Goal: Entertainment & Leisure: Browse casually

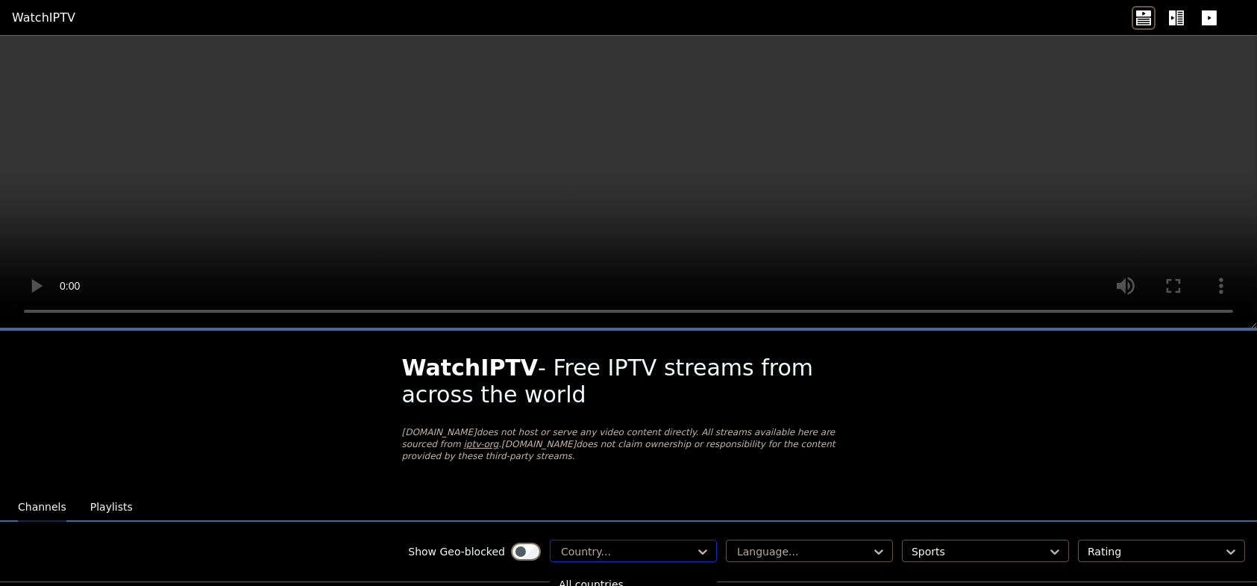
click at [682, 545] on div at bounding box center [628, 551] width 136 height 15
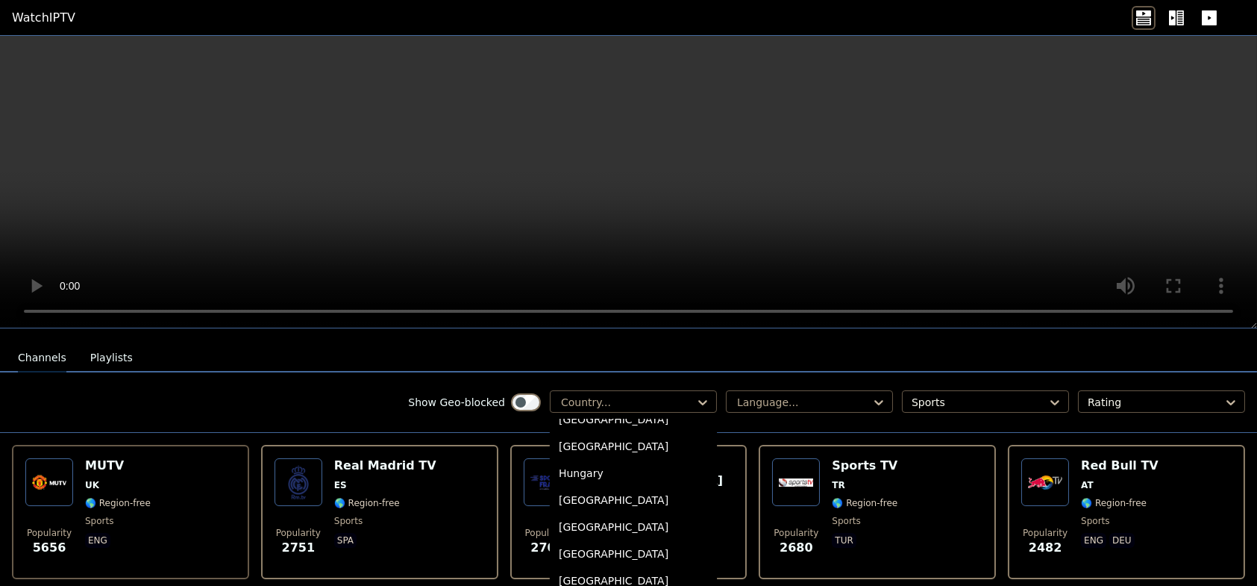
scroll to position [2238, 0]
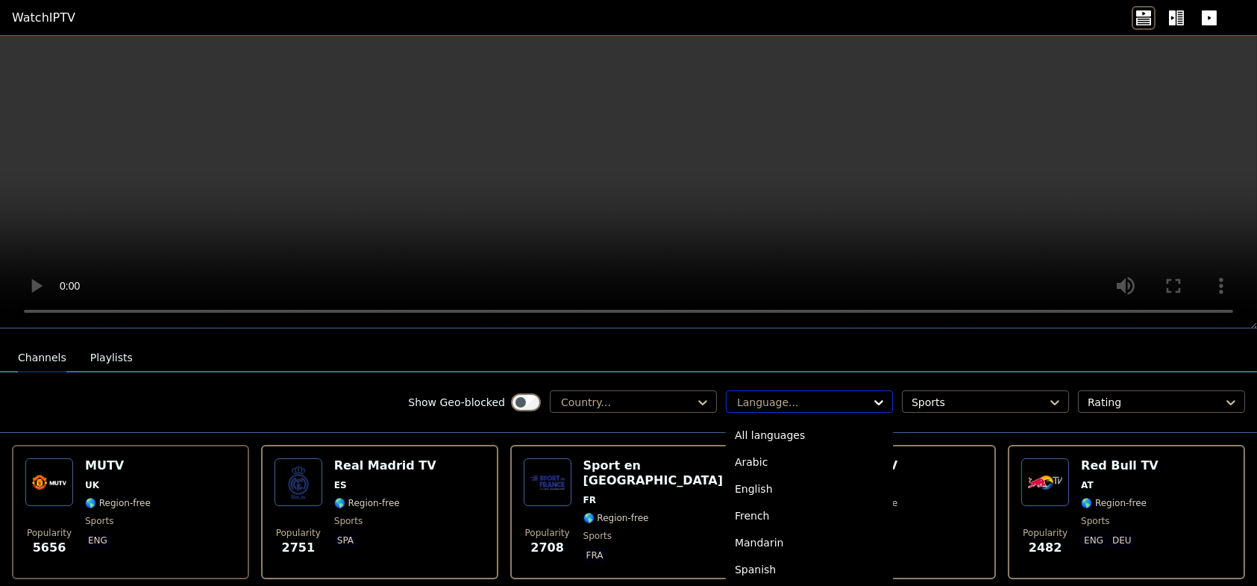
click at [871, 395] on icon at bounding box center [878, 402] width 15 height 15
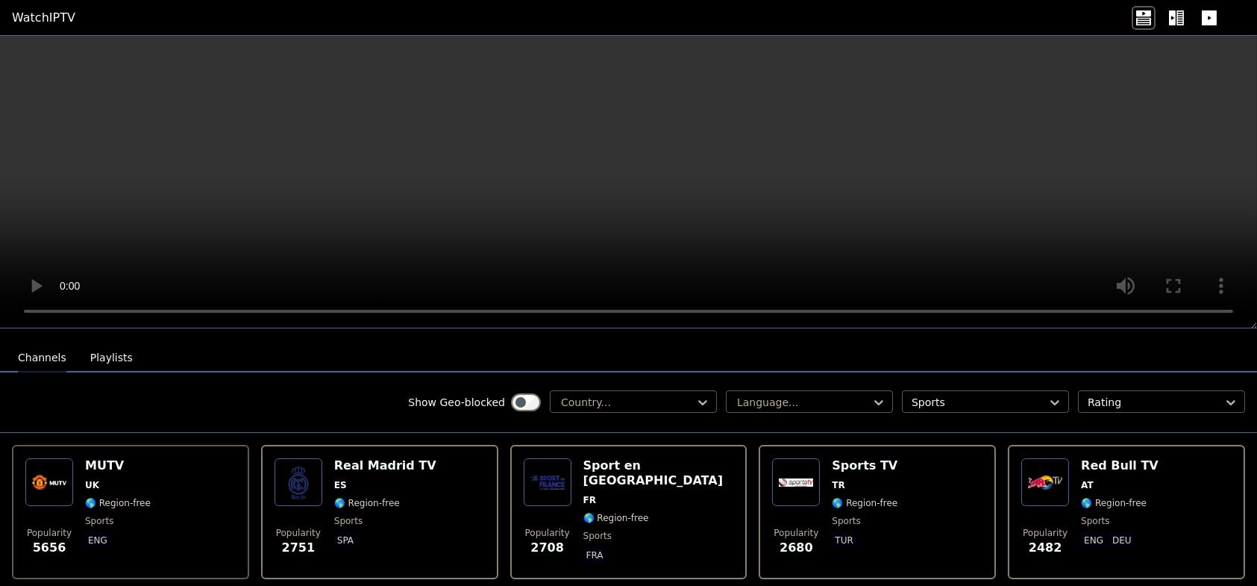
scroll to position [149, 0]
click at [623, 458] on h6 "Sport en [GEOGRAPHIC_DATA]" at bounding box center [658, 473] width 151 height 30
click at [832, 482] on div "Sports TV TR 🌎 Region-free sports tur" at bounding box center [865, 511] width 66 height 107
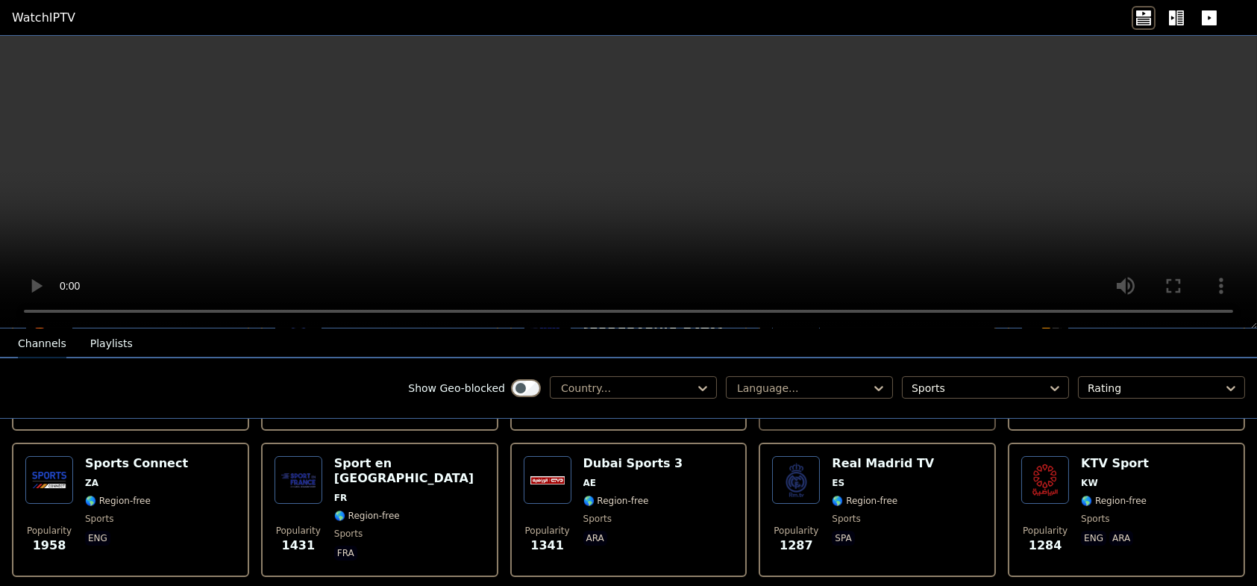
scroll to position [298, 0]
click at [128, 476] on span "ZA" at bounding box center [136, 482] width 103 height 12
click at [602, 476] on span "AE" at bounding box center [633, 482] width 100 height 12
click at [1056, 476] on img at bounding box center [1045, 479] width 48 height 48
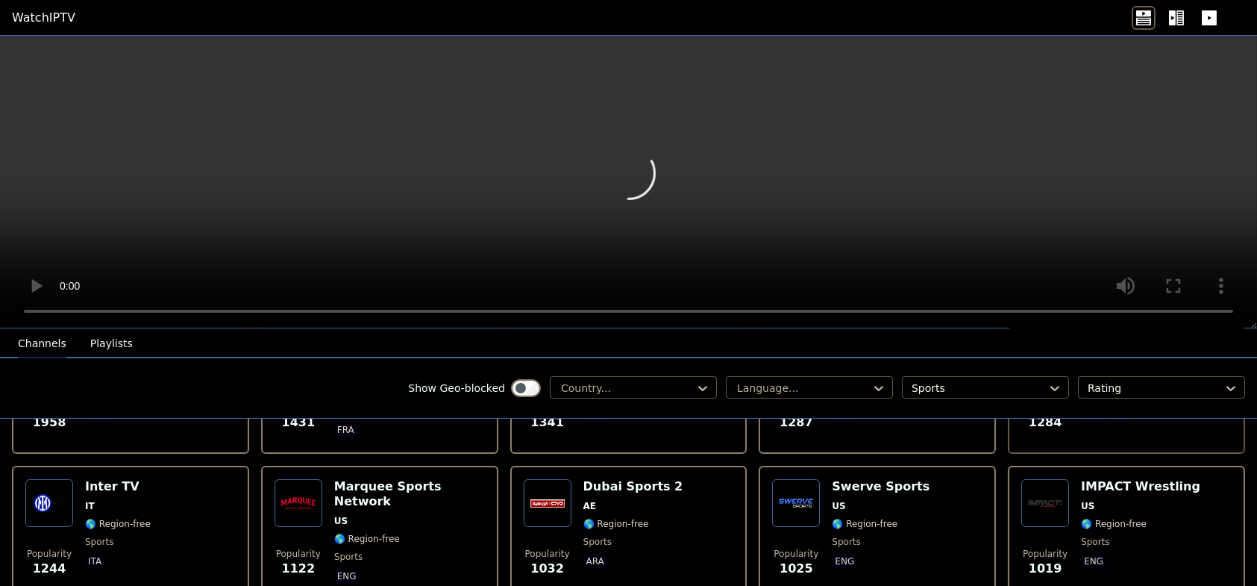
scroll to position [448, 0]
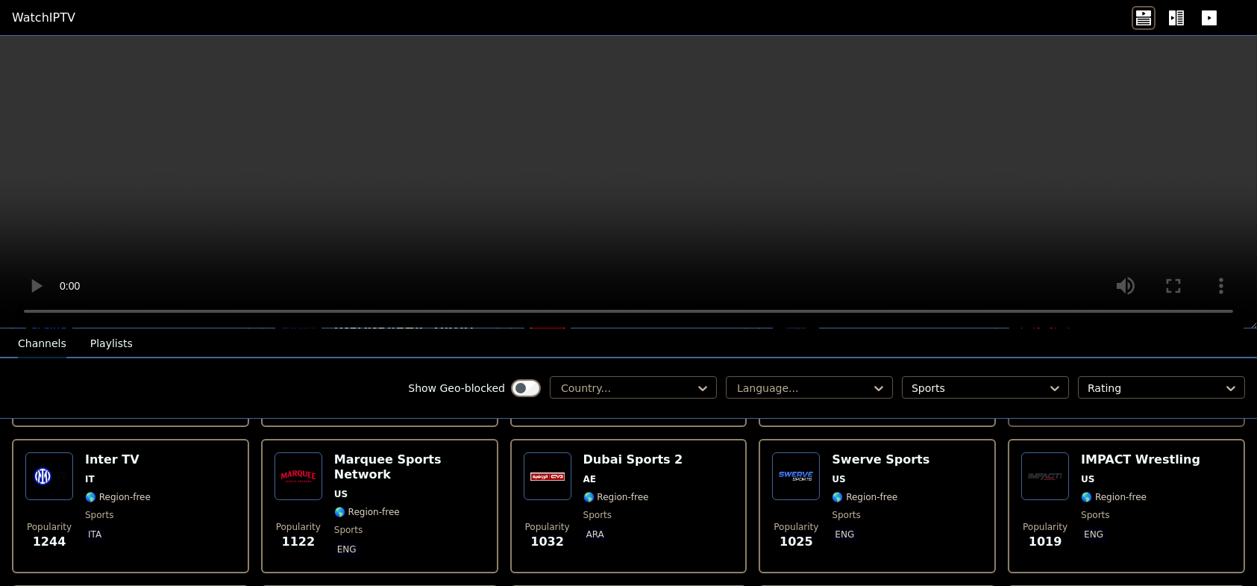
click at [141, 473] on span "IT" at bounding box center [118, 479] width 66 height 12
click at [439, 506] on span "🌎 Region-free" at bounding box center [409, 512] width 151 height 12
click at [634, 489] on div "Dubai Sports 2 AE 🌎 Region-free sports ara" at bounding box center [633, 505] width 100 height 107
click at [851, 473] on span "US" at bounding box center [881, 479] width 98 height 12
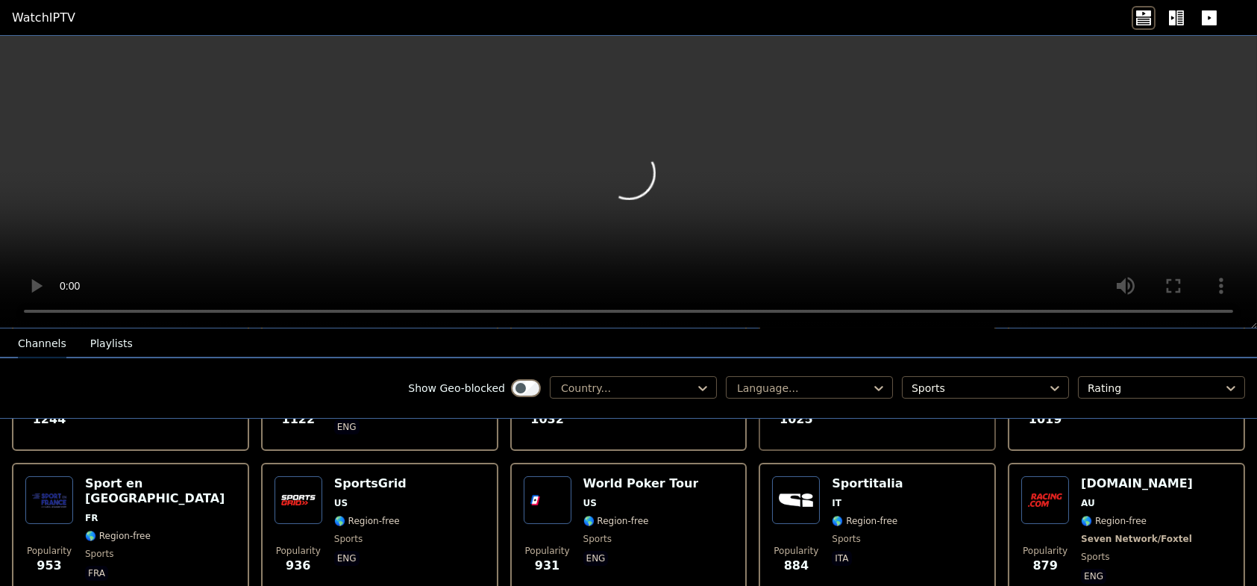
scroll to position [597, 0]
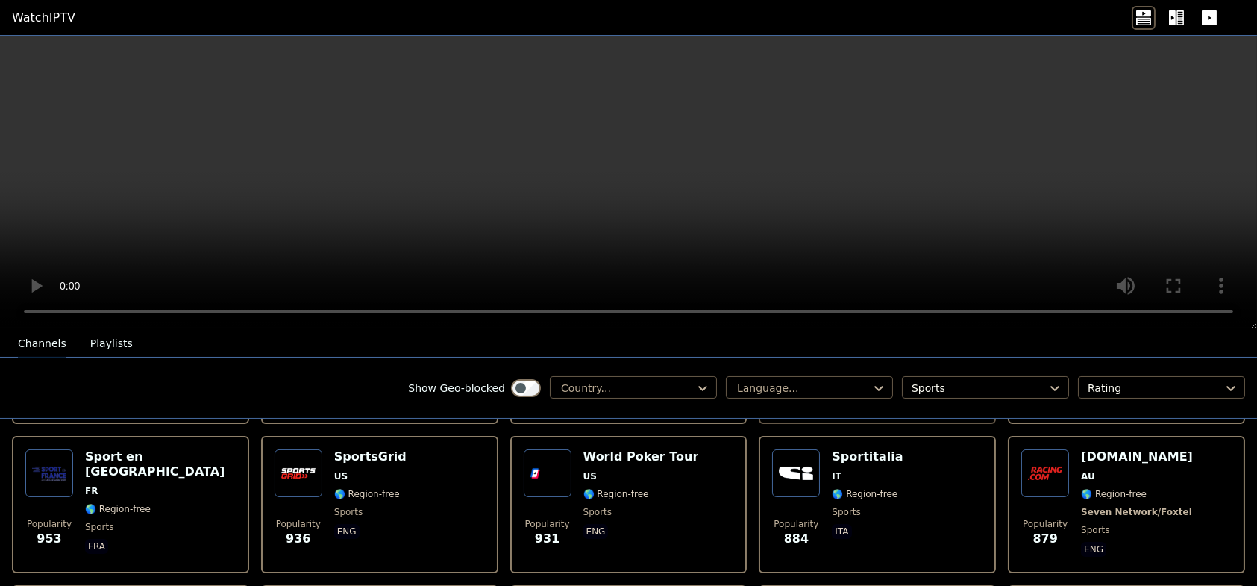
click at [224, 491] on div "Popularity 953 Sport en [GEOGRAPHIC_DATA] FR 🌎 Region-free sports fra" at bounding box center [130, 504] width 210 height 110
click at [400, 485] on div "Popularity 936 SportsGrid US 🌎 Region-free sports eng" at bounding box center [380, 504] width 210 height 110
click at [881, 488] on span "🌎 Region-free" at bounding box center [865, 494] width 66 height 12
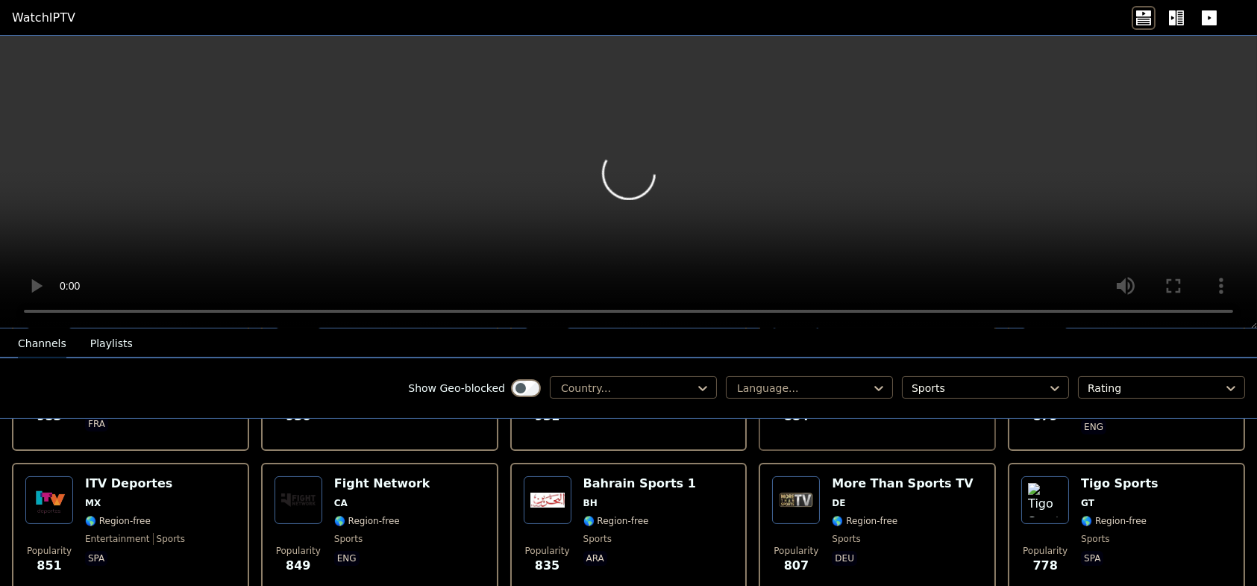
scroll to position [746, 0]
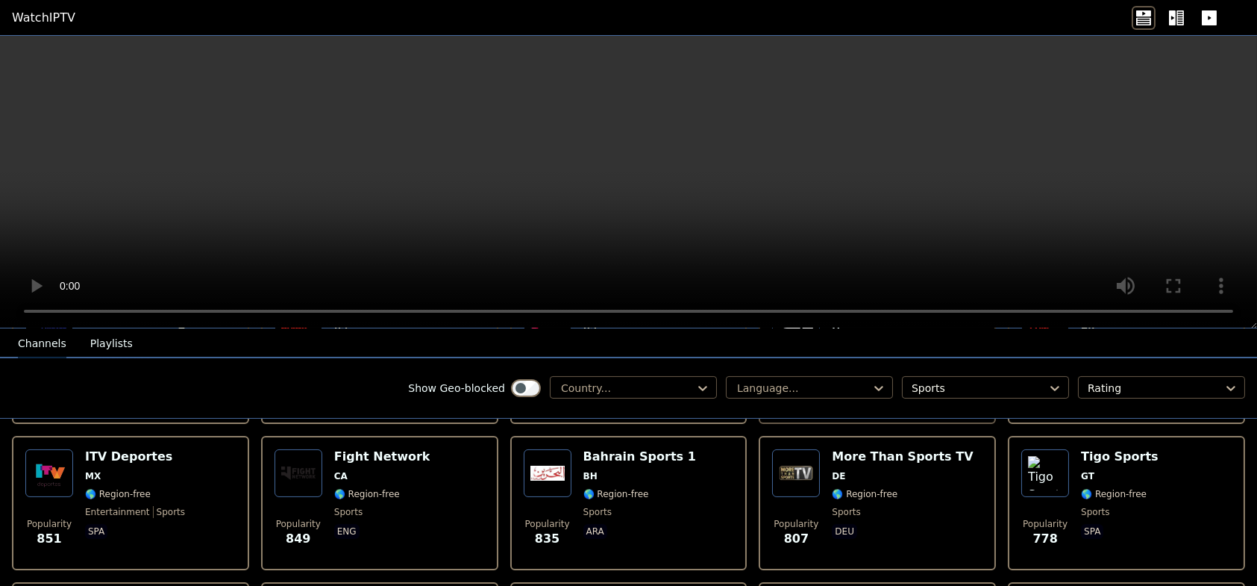
click at [153, 506] on span "sports" at bounding box center [169, 512] width 32 height 12
click at [388, 524] on span "eng" at bounding box center [382, 533] width 96 height 18
click at [602, 488] on div "Bahrain Sports 1 BH 🌎 Region-free sports ara" at bounding box center [639, 502] width 113 height 107
click at [860, 471] on div "More Than Sports TV DE 🌎 Region-free sports deu" at bounding box center [902, 502] width 141 height 107
click at [1152, 480] on div "Popularity 778 Tigo Sports GT 🌎 Region-free sports spa" at bounding box center [1126, 502] width 210 height 107
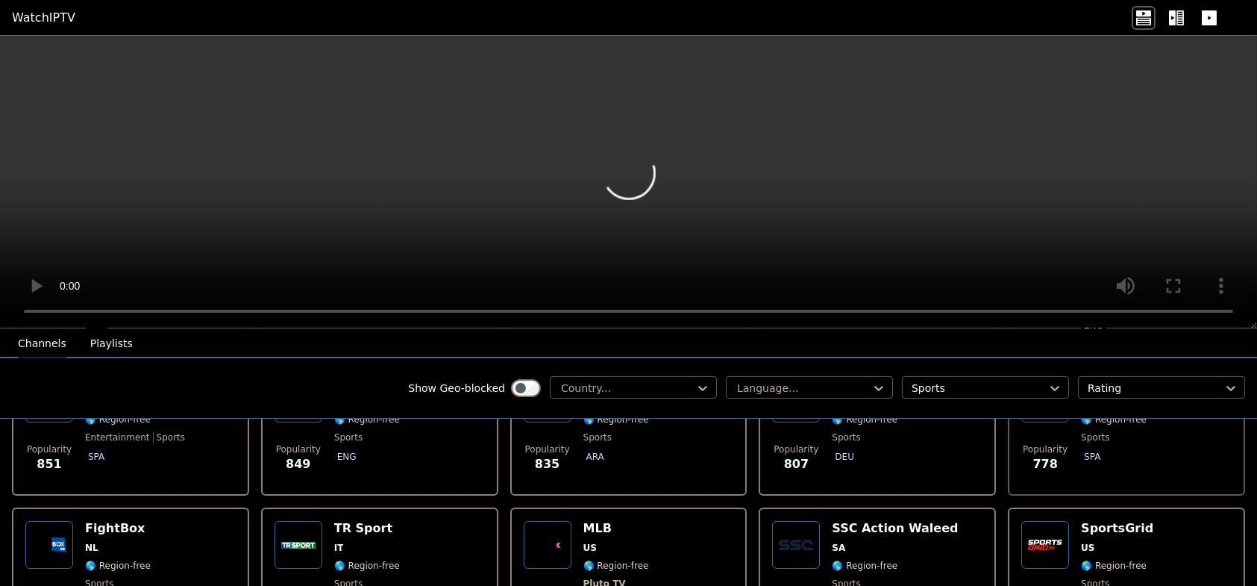
scroll to position [895, 0]
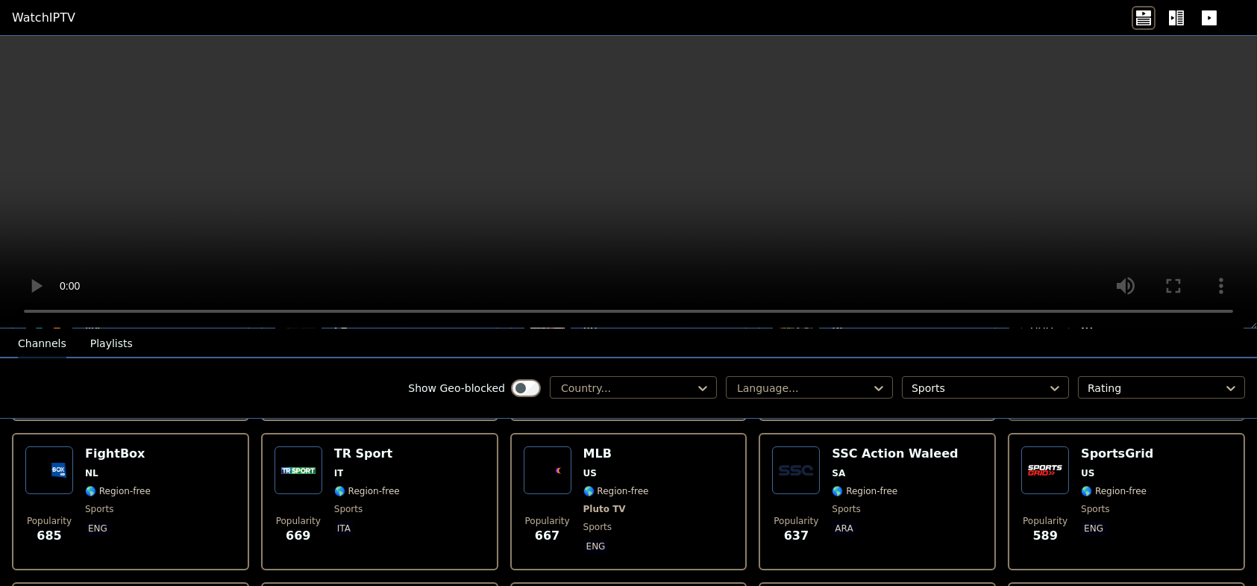
click at [149, 467] on div "Popularity 685 FightBox NL 🌎 Region-free sports eng" at bounding box center [130, 501] width 210 height 110
click at [364, 485] on span "🌎 Region-free" at bounding box center [367, 491] width 66 height 12
click at [615, 466] on div "MLB US 🌎 Region-free Pluto TV sports eng" at bounding box center [616, 501] width 66 height 110
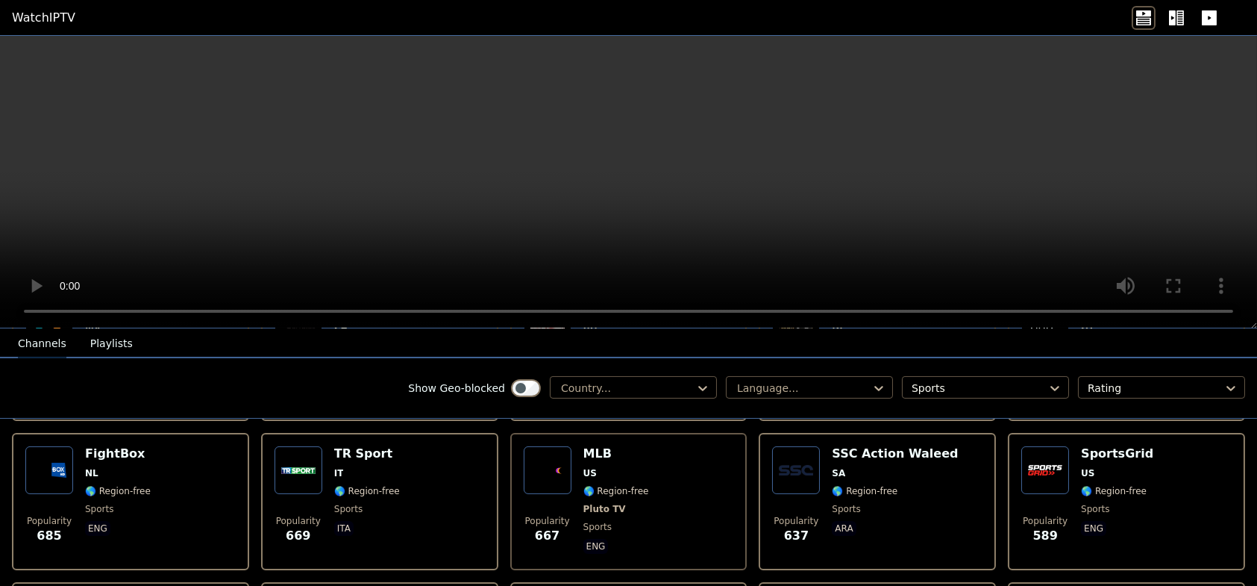
click at [916, 486] on div "SSC Action Waleed SA 🌎 Region-free sports ara" at bounding box center [895, 501] width 126 height 110
click at [887, 467] on span "SA" at bounding box center [895, 473] width 126 height 12
click at [1065, 464] on div "Popularity 589 SportsGrid US 🌎 Region-free sports eng" at bounding box center [1126, 501] width 210 height 110
click at [1065, 465] on div "Popularity 589 SportsGrid US 🌎 Region-free sports eng" at bounding box center [1126, 501] width 210 height 110
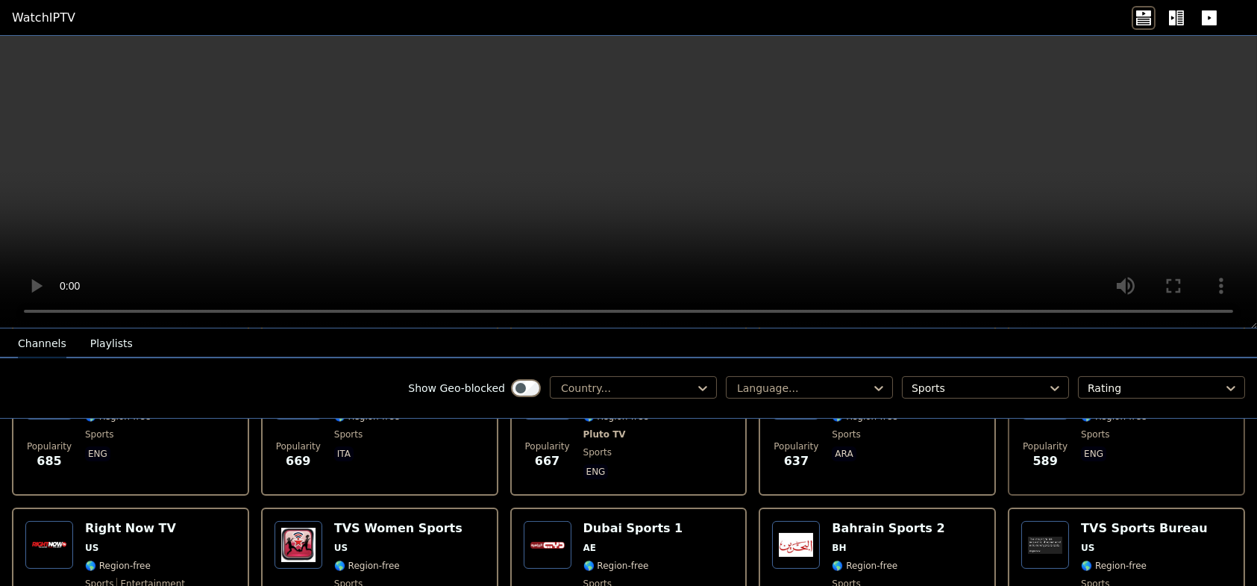
scroll to position [1044, 0]
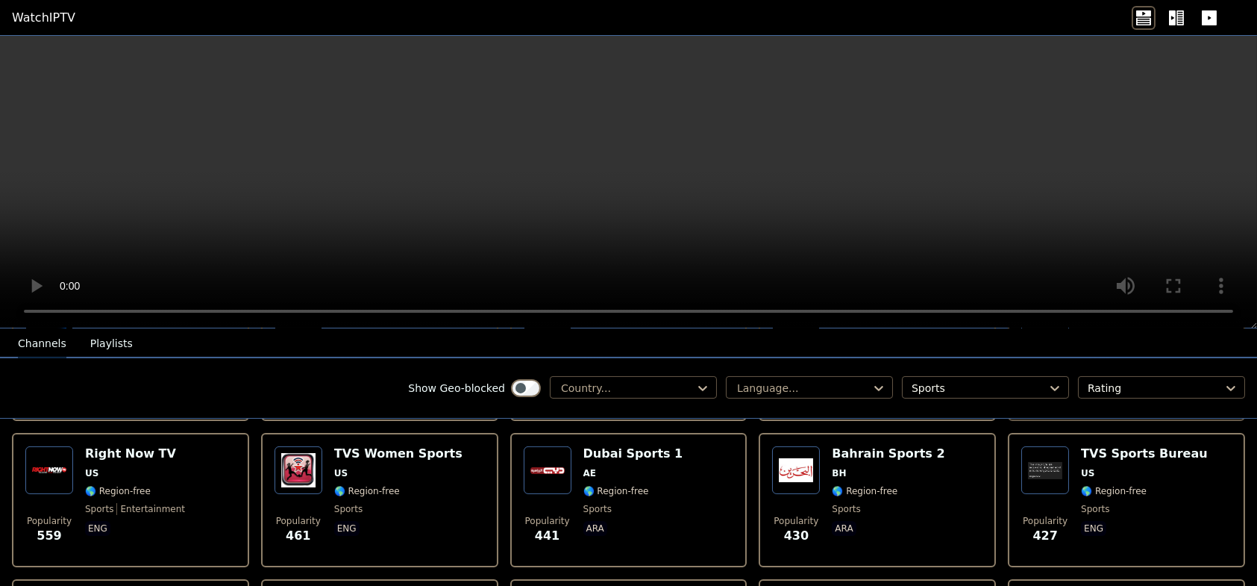
click at [608, 485] on span "🌎 Region-free" at bounding box center [616, 491] width 66 height 12
click at [836, 467] on span "BH" at bounding box center [839, 473] width 14 height 12
click at [1067, 470] on div "Popularity 427 TVS Sports Bureau US 🌎 Region-free sports eng" at bounding box center [1126, 499] width 210 height 107
click at [1100, 503] on span "sports" at bounding box center [1144, 509] width 127 height 12
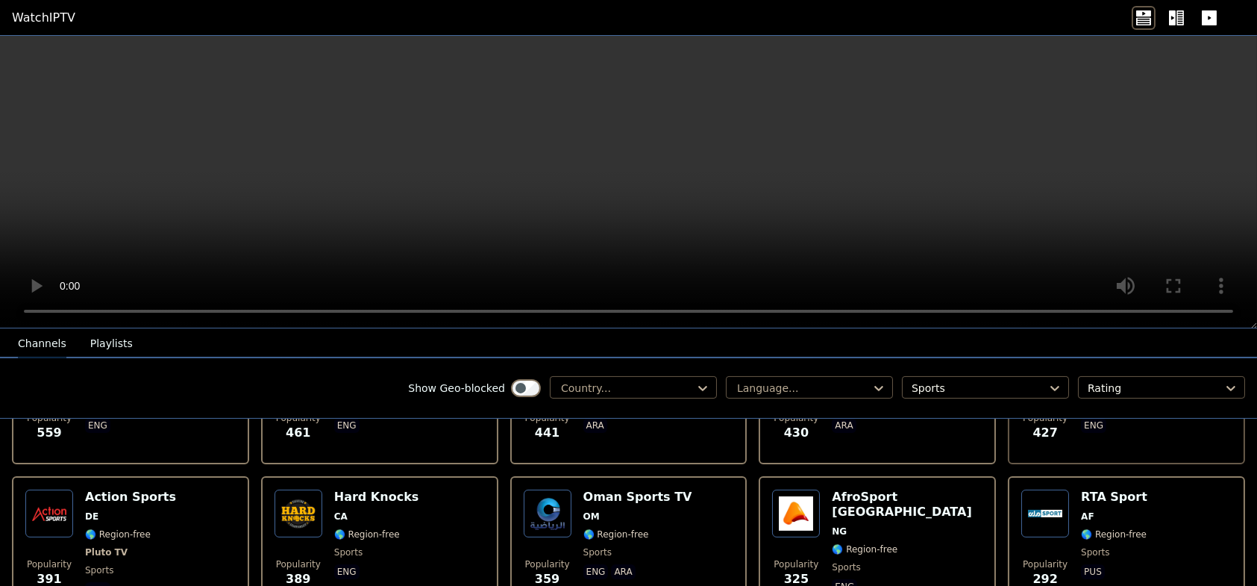
scroll to position [1194, 0]
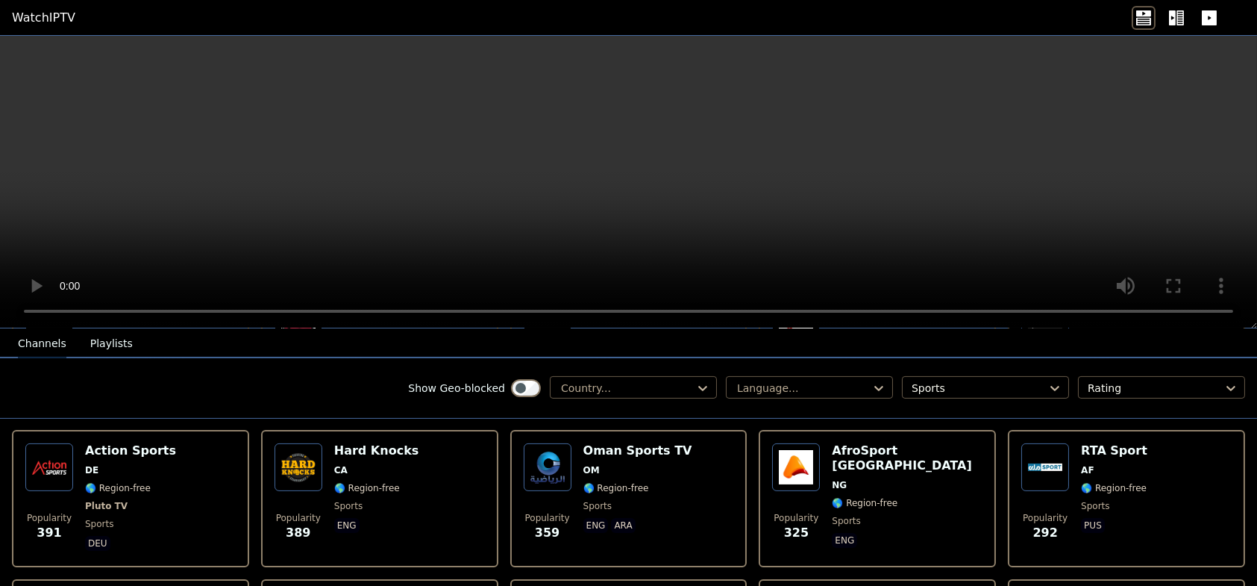
click at [114, 482] on span "🌎 Region-free" at bounding box center [118, 488] width 66 height 12
click at [68, 443] on img at bounding box center [49, 467] width 48 height 48
click at [298, 443] on img at bounding box center [299, 467] width 48 height 48
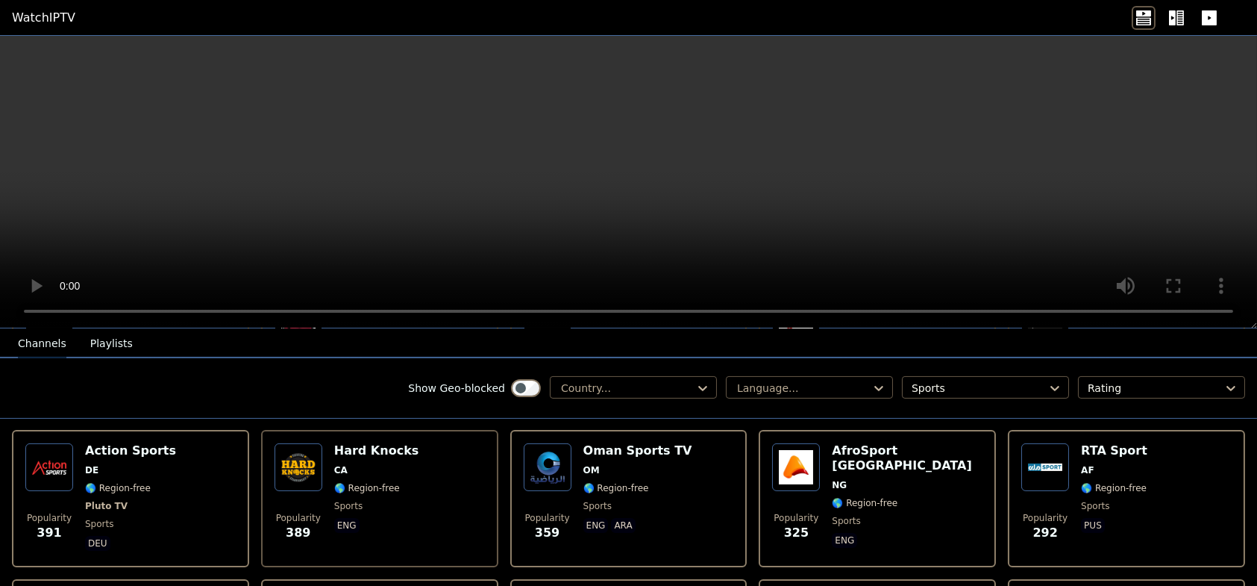
click at [298, 443] on img at bounding box center [299, 467] width 48 height 48
click at [554, 451] on img at bounding box center [548, 467] width 48 height 48
click at [839, 479] on span "NG" at bounding box center [907, 485] width 151 height 12
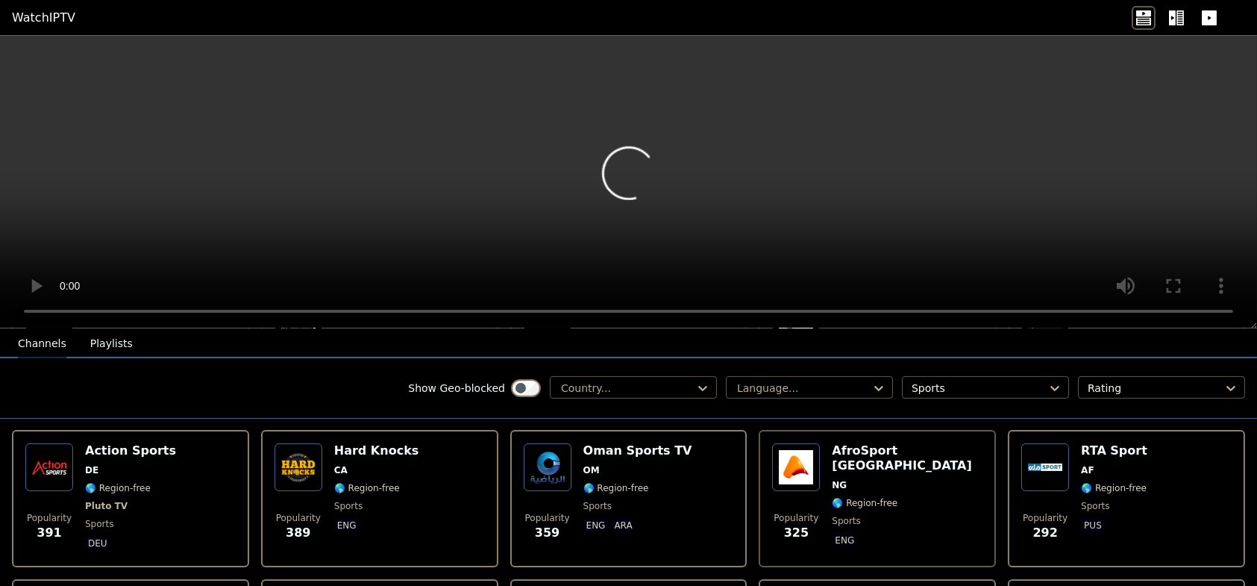
click at [839, 479] on span "NG" at bounding box center [907, 485] width 151 height 12
click at [1103, 482] on span "🌎 Region-free" at bounding box center [1114, 488] width 66 height 12
copy span "egion-"
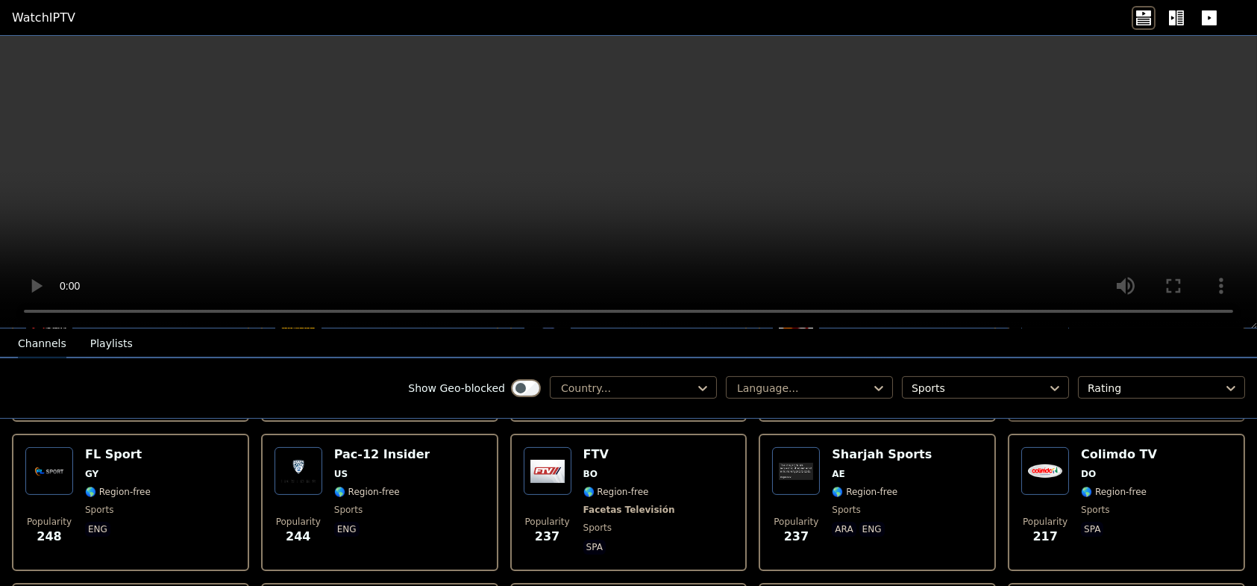
scroll to position [1343, 0]
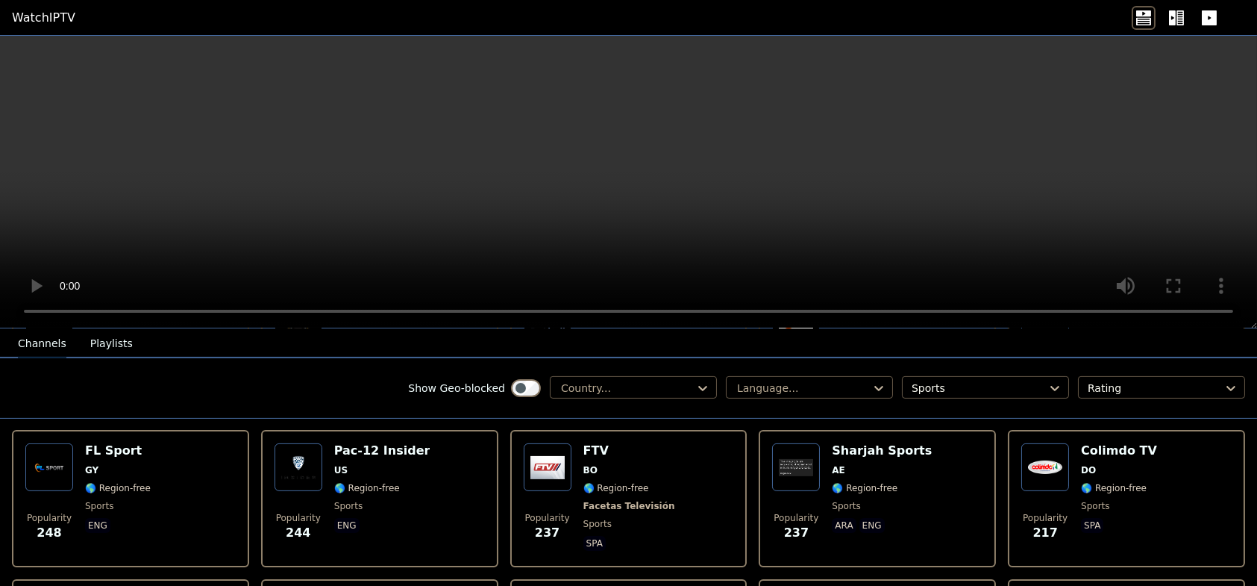
click at [122, 477] on div "FL Sport GY 🌎 Region-free sports eng" at bounding box center [118, 498] width 66 height 110
click at [345, 482] on span "🌎 Region-free" at bounding box center [367, 488] width 66 height 12
click at [609, 482] on span "🌎 Region-free" at bounding box center [616, 488] width 66 height 12
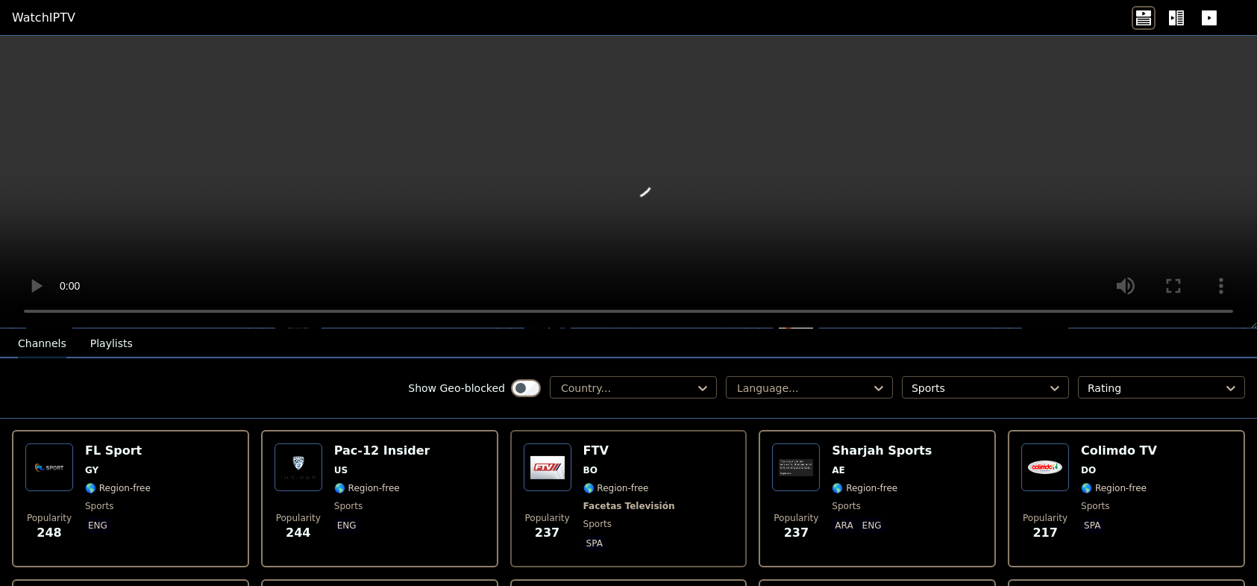
click at [609, 482] on span "🌎 Region-free" at bounding box center [616, 488] width 66 height 12
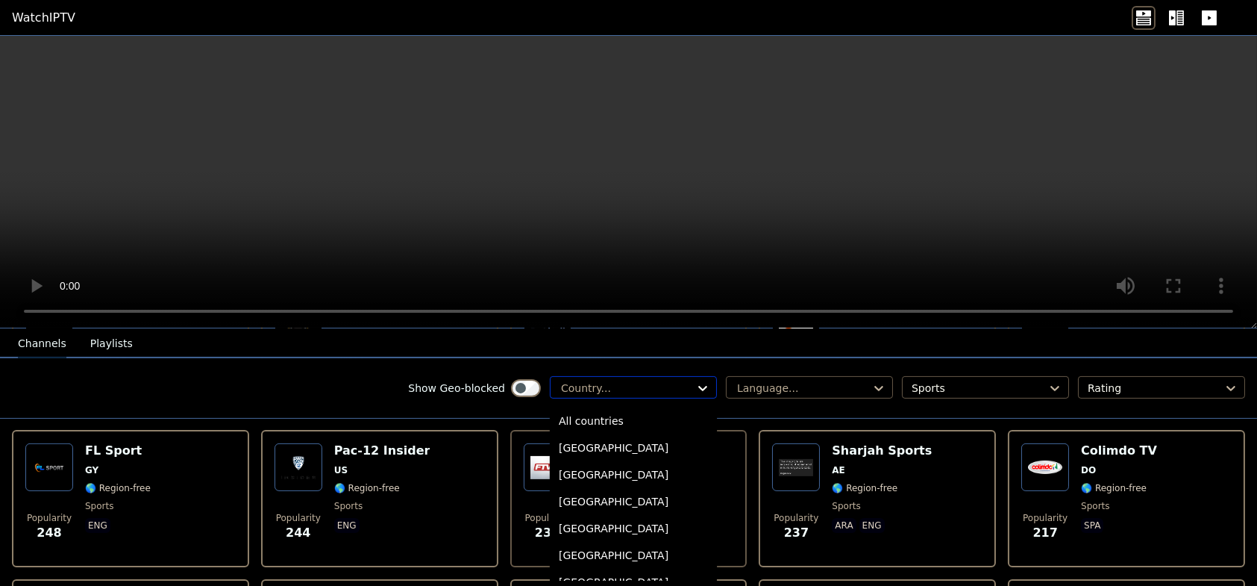
click at [695, 389] on icon at bounding box center [702, 387] width 15 height 15
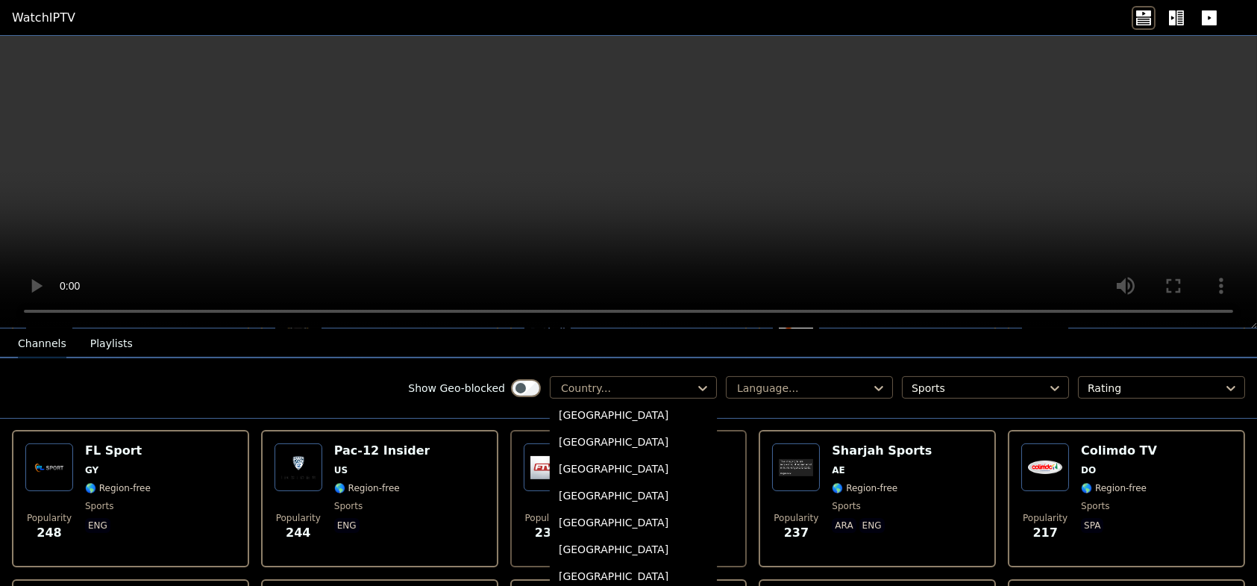
click at [561, 469] on div "[GEOGRAPHIC_DATA]" at bounding box center [633, 468] width 167 height 27
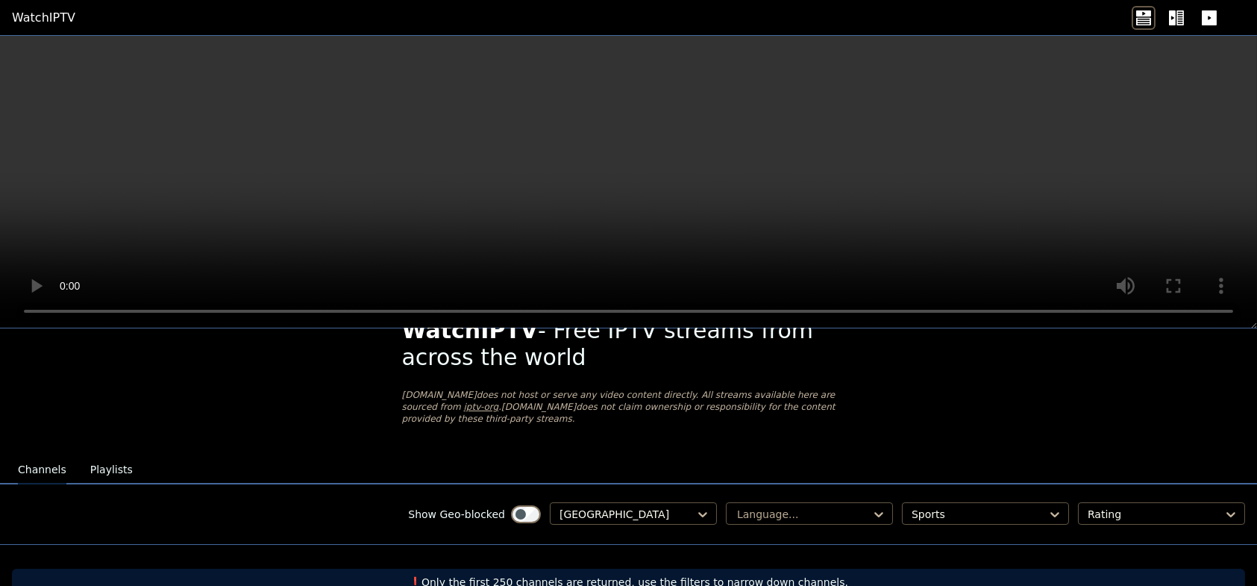
scroll to position [58, 0]
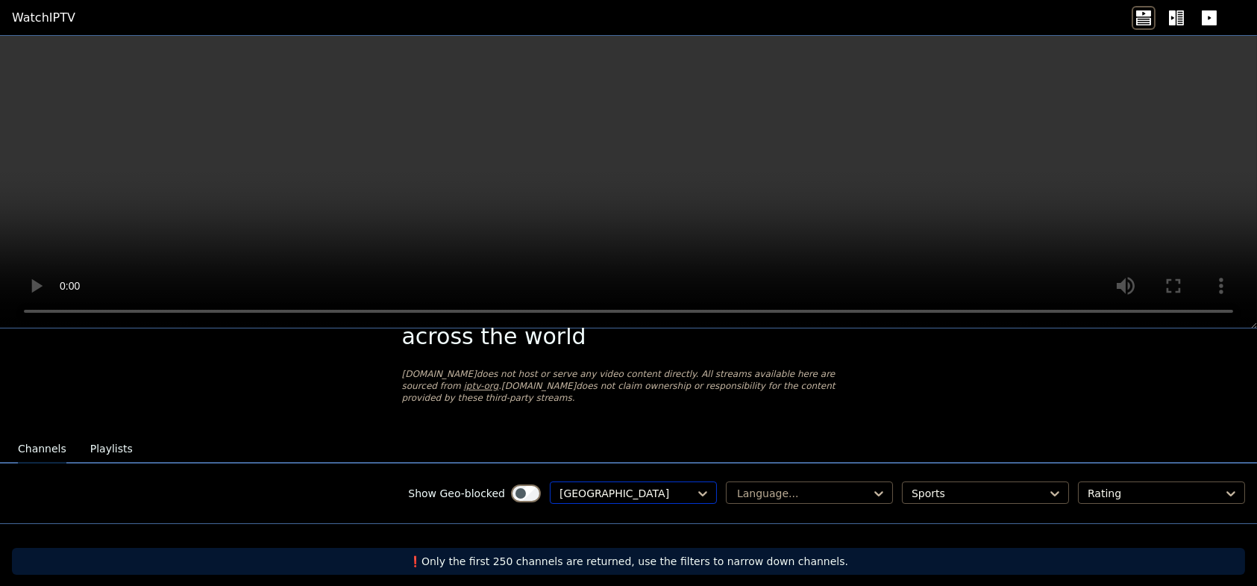
click at [627, 486] on div at bounding box center [628, 493] width 136 height 15
click at [565, 575] on div "[GEOGRAPHIC_DATA]" at bounding box center [633, 585] width 167 height 27
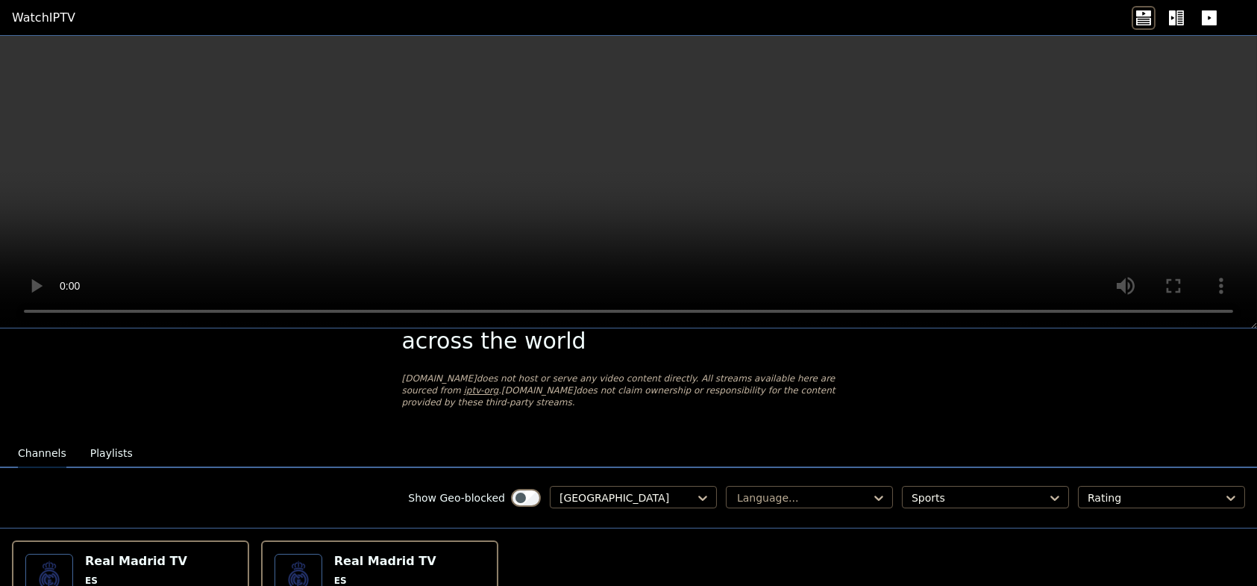
scroll to position [43, 0]
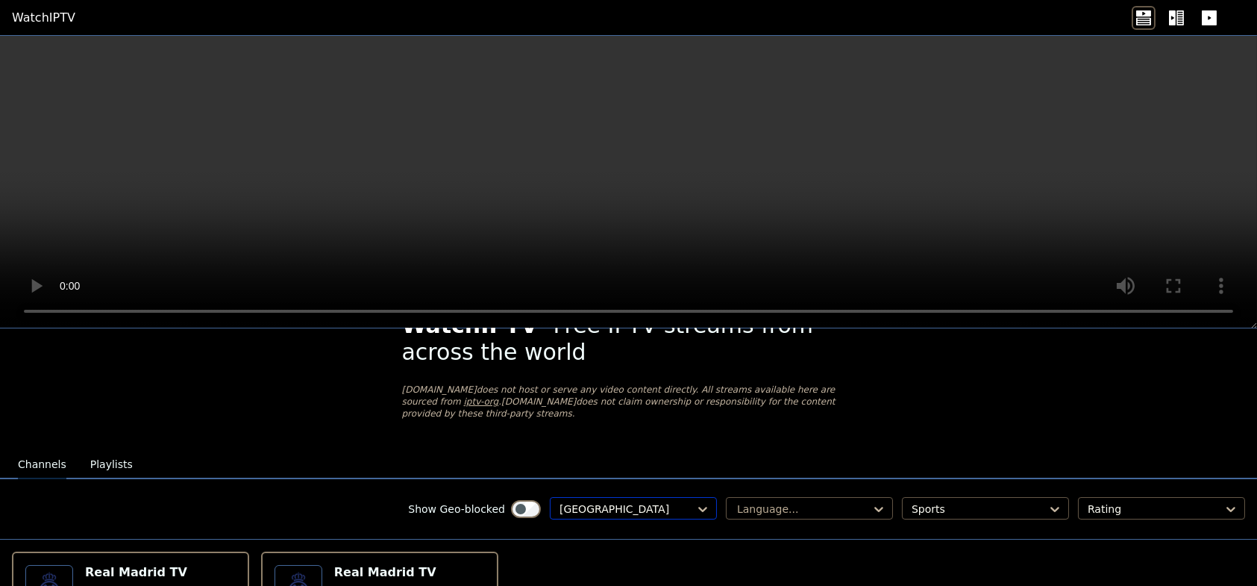
click at [618, 501] on div at bounding box center [628, 508] width 136 height 15
click at [562, 525] on div "[GEOGRAPHIC_DATA]" at bounding box center [633, 538] width 167 height 27
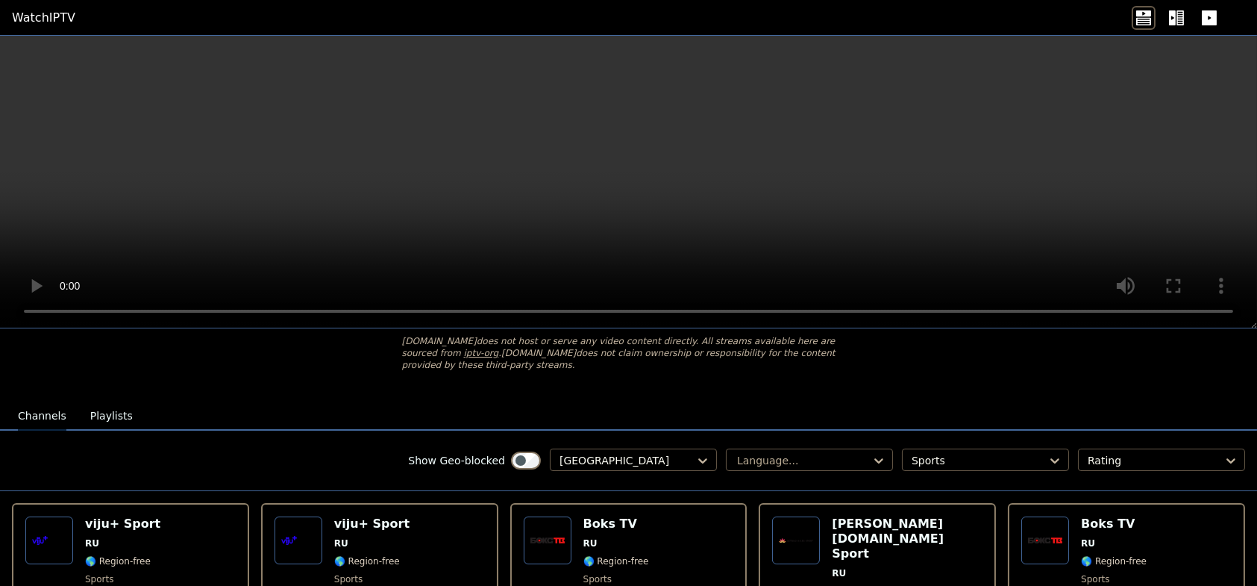
scroll to position [192, 0]
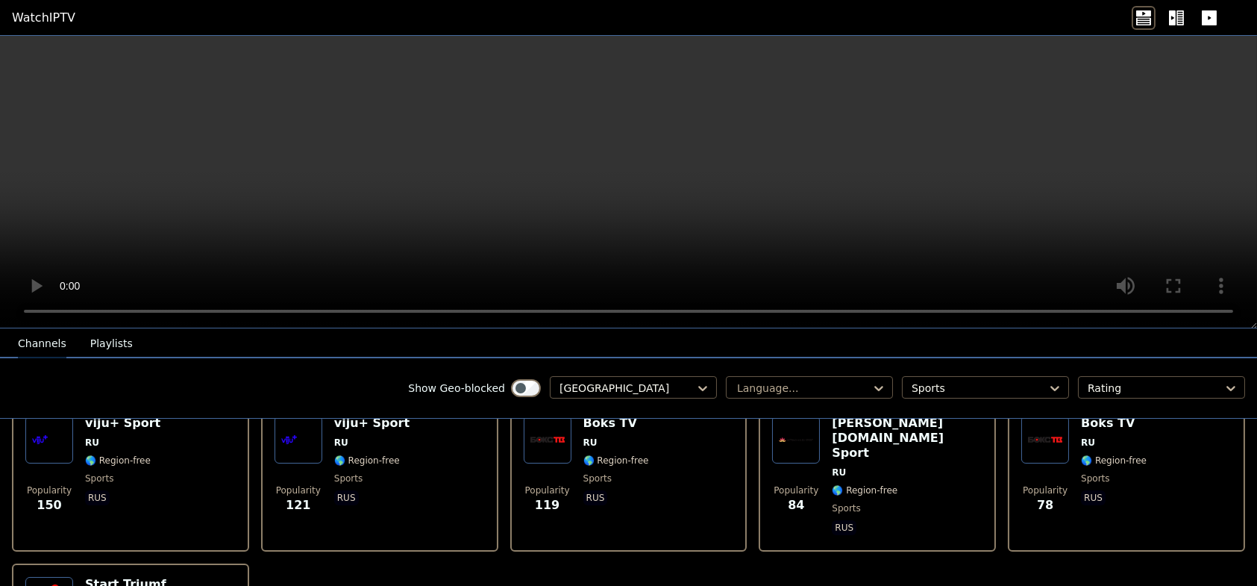
click at [114, 472] on div "viju+ Sport RU 🌎 Region-free sports rus" at bounding box center [122, 477] width 75 height 122
click at [355, 455] on div "viju+ Sport RU 🌎 Region-free sports rus" at bounding box center [371, 477] width 75 height 122
drag, startPoint x: 631, startPoint y: 430, endPoint x: 627, endPoint y: 442, distance: 12.5
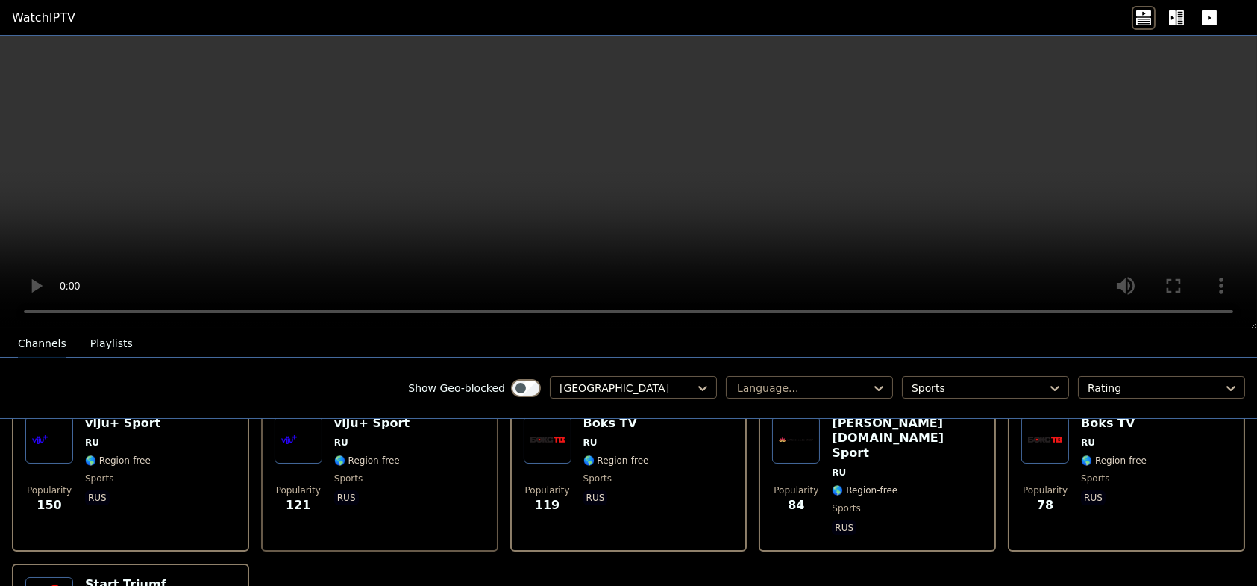
click at [630, 437] on div "Boks TV RU 🌎 Region-free sports rus" at bounding box center [616, 477] width 66 height 122
click at [619, 453] on div "Boks TV RU 🌎 Region-free sports rus" at bounding box center [616, 477] width 66 height 122
click at [860, 484] on span "🌎 Region-free" at bounding box center [865, 490] width 66 height 12
click at [1094, 454] on span "🌎 Region-free" at bounding box center [1114, 460] width 66 height 12
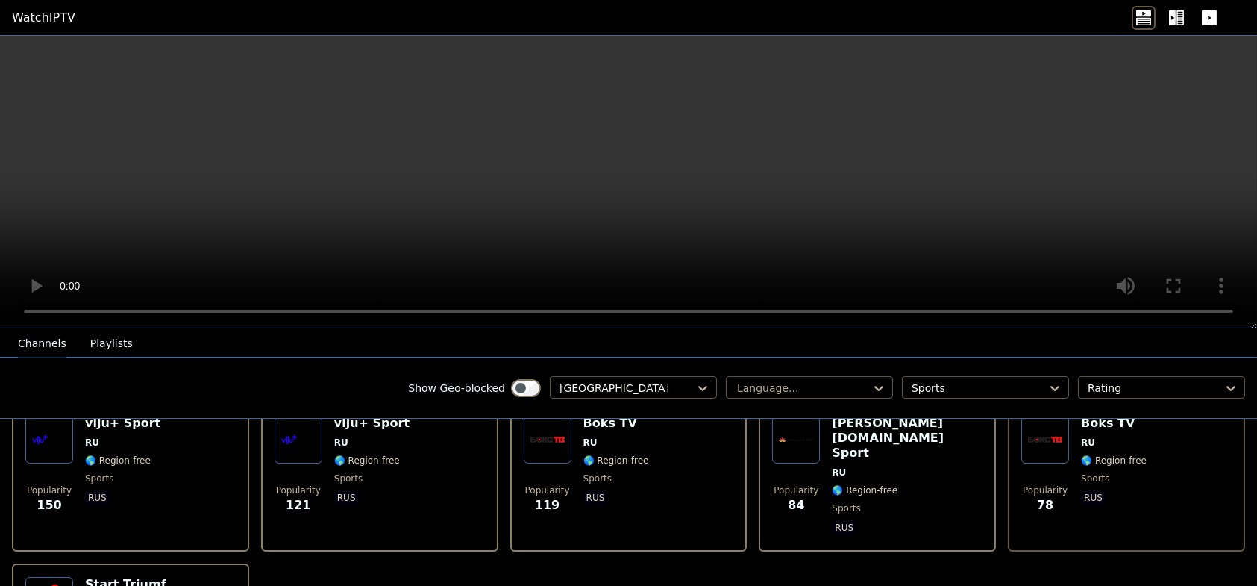
drag, startPoint x: 1094, startPoint y: 448, endPoint x: 1103, endPoint y: 453, distance: 10.4
click at [1103, 453] on div "Boks TV RU 🌎 Region-free sports rus" at bounding box center [1114, 477] width 66 height 122
click at [117, 577] on h6 "Start Triumf" at bounding box center [125, 584] width 81 height 15
click at [108, 577] on h6 "Start Triumf" at bounding box center [125, 584] width 81 height 15
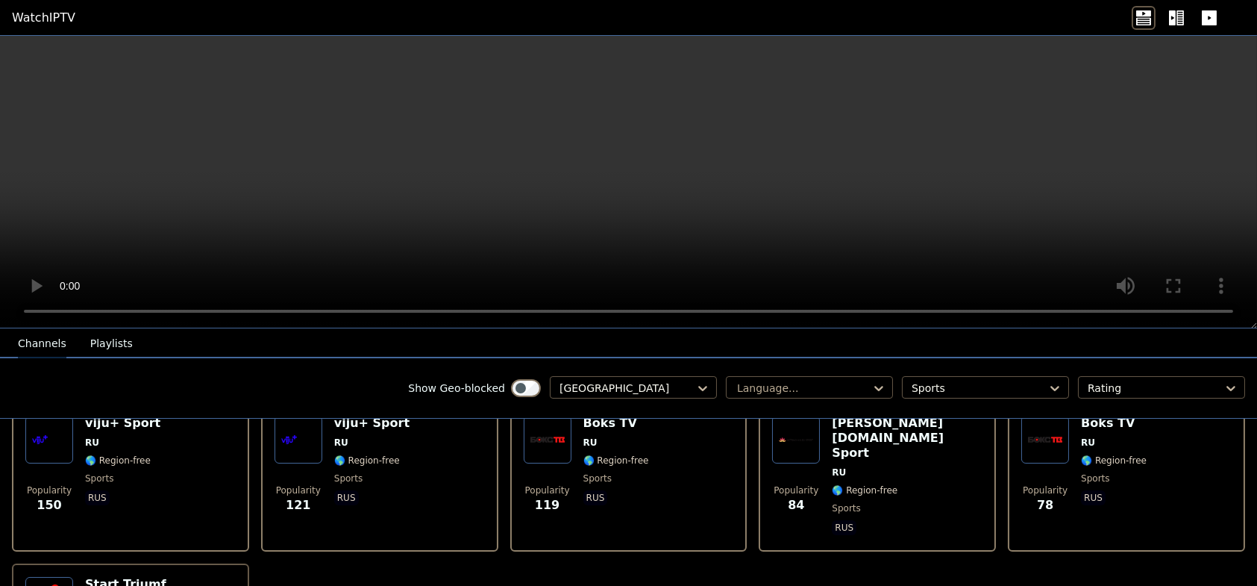
click at [115, 491] on span "rus" at bounding box center [122, 499] width 75 height 18
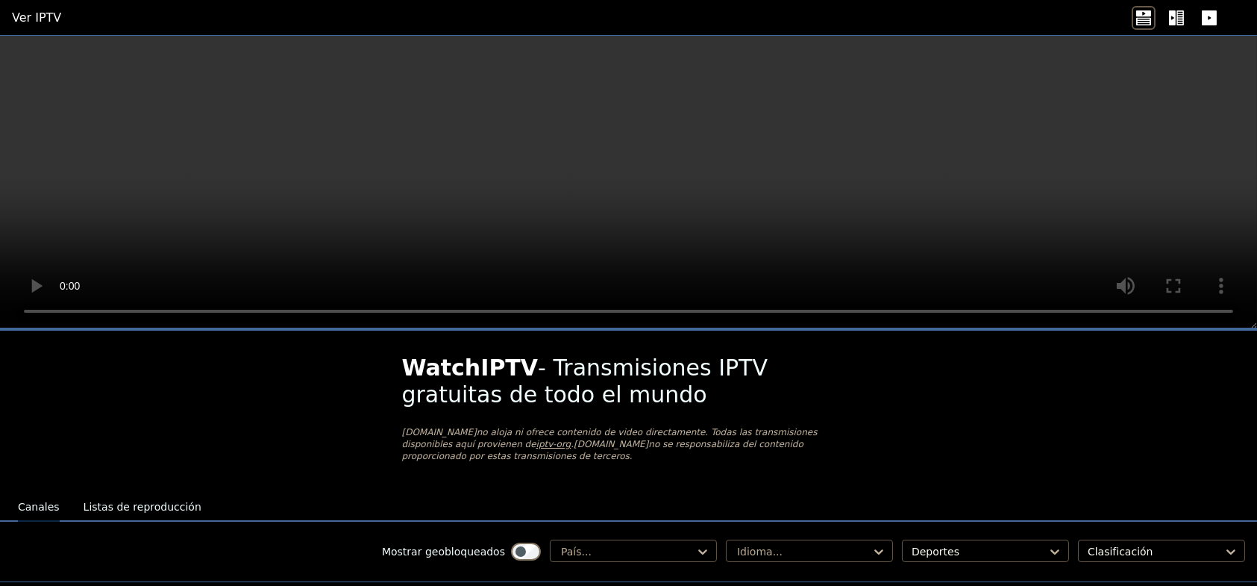
drag, startPoint x: 575, startPoint y: 65, endPoint x: 471, endPoint y: 116, distance: 116.4
click at [471, 116] on video at bounding box center [628, 182] width 1257 height 292
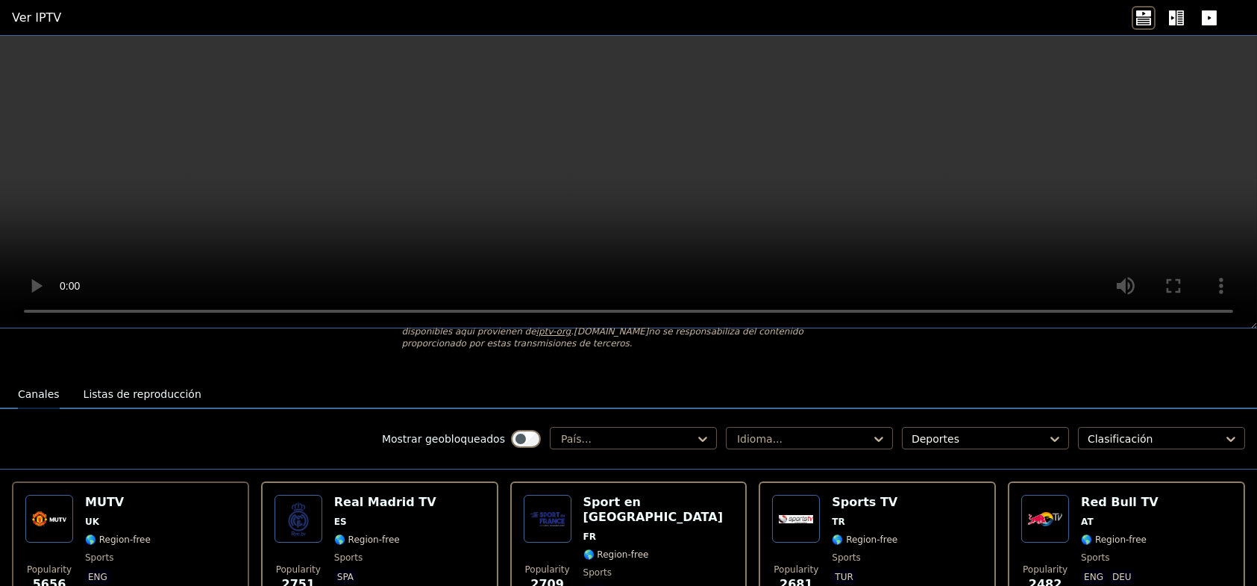
scroll to position [149, 0]
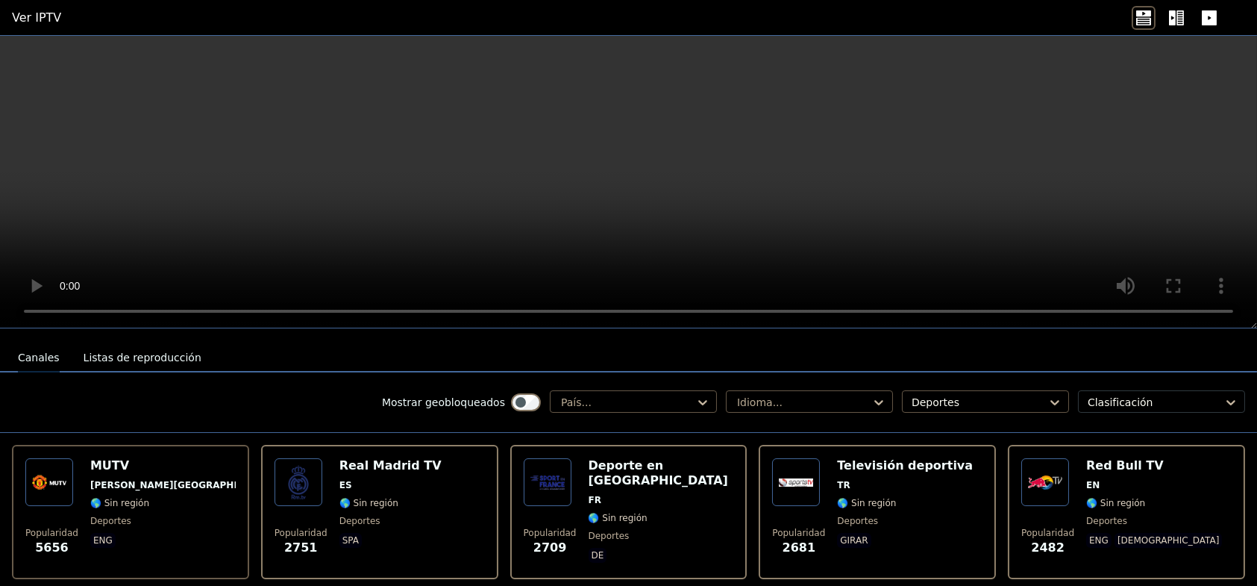
click at [1211, 395] on div at bounding box center [1156, 402] width 136 height 15
click at [914, 183] on video at bounding box center [628, 182] width 1257 height 292
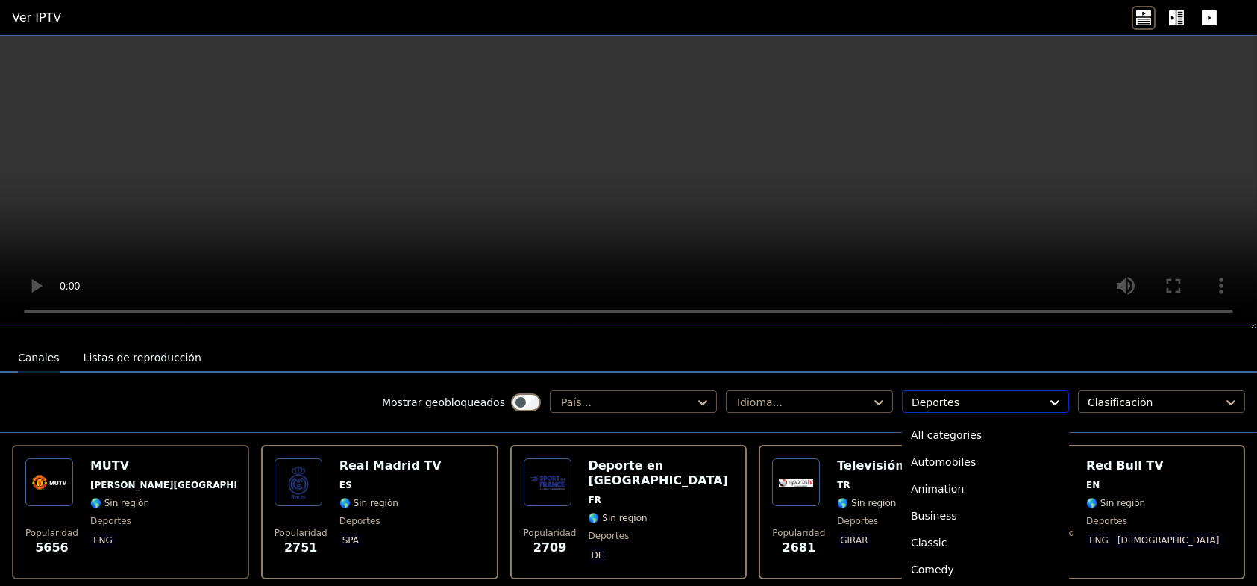
click at [1047, 395] on icon at bounding box center [1054, 402] width 15 height 15
click at [970, 225] on video at bounding box center [628, 182] width 1257 height 292
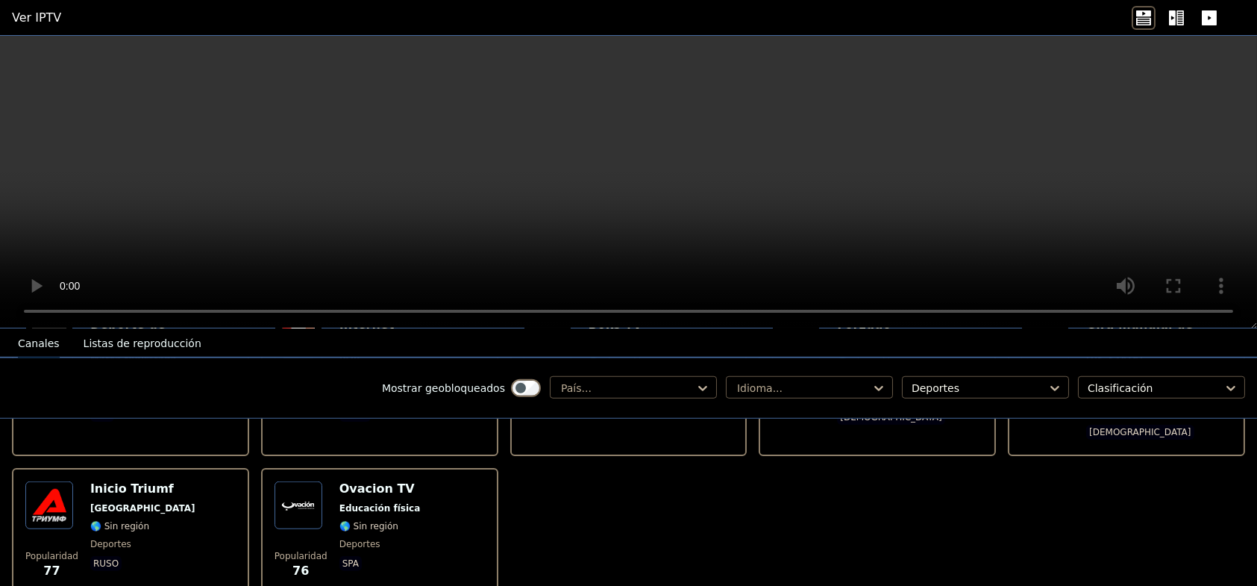
scroll to position [3361, 0]
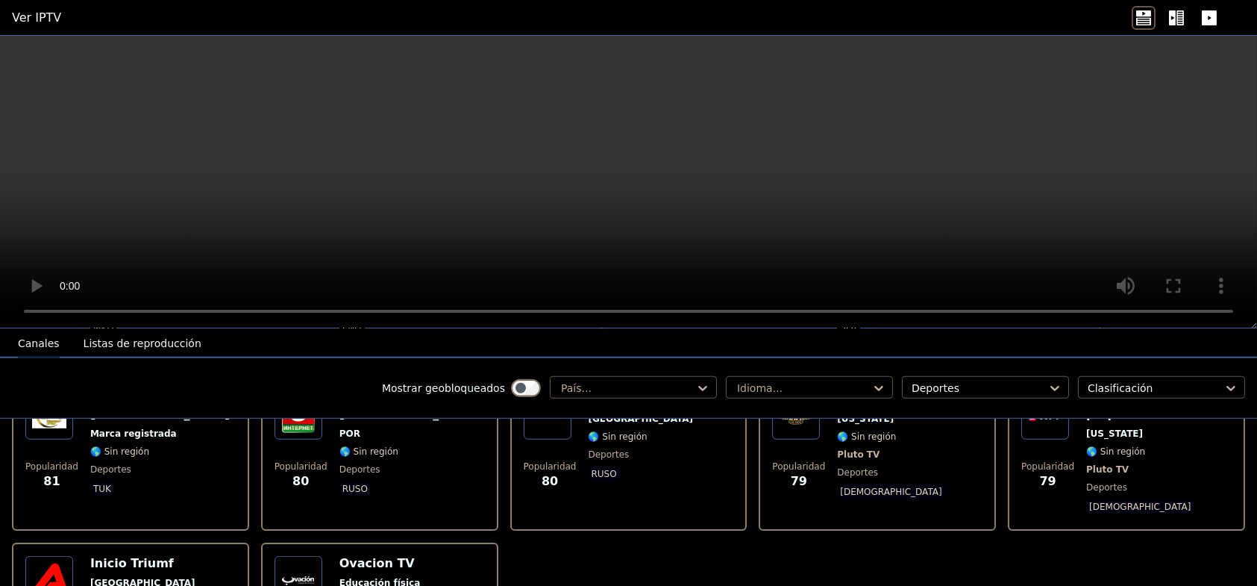
click at [342, 556] on font "Ovacion TV" at bounding box center [376, 563] width 75 height 14
click at [101, 577] on font "Rusia" at bounding box center [142, 582] width 105 height 10
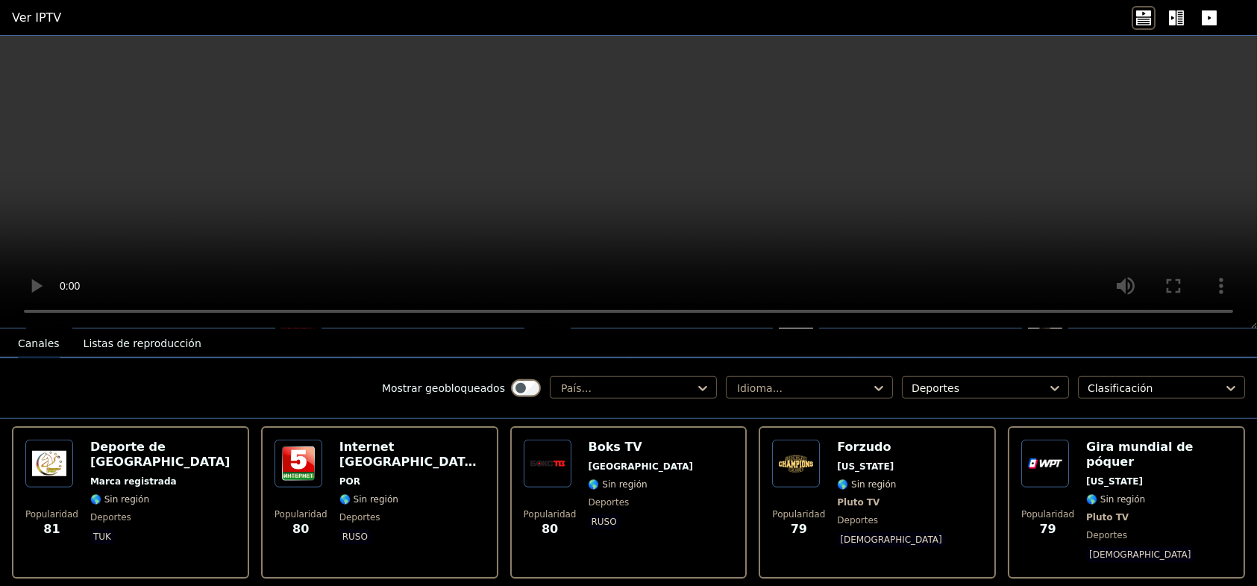
scroll to position [3286, 0]
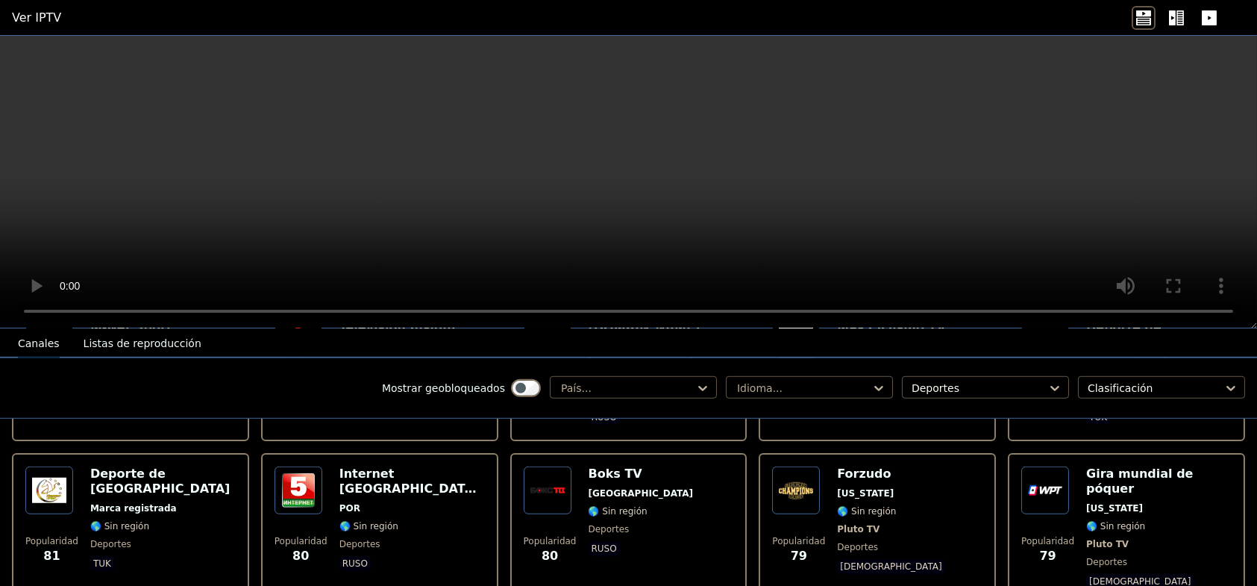
click at [1132, 538] on span "Pluto TV" at bounding box center [1158, 544] width 145 height 12
click at [1064, 481] on div "Popularidad 79 Gira mundial de póquer Delaware 🌎 Sin región Pluto TV deportes D…" at bounding box center [1126, 528] width 210 height 125
click at [806, 466] on img at bounding box center [796, 490] width 48 height 48
click at [533, 466] on img at bounding box center [548, 490] width 48 height 48
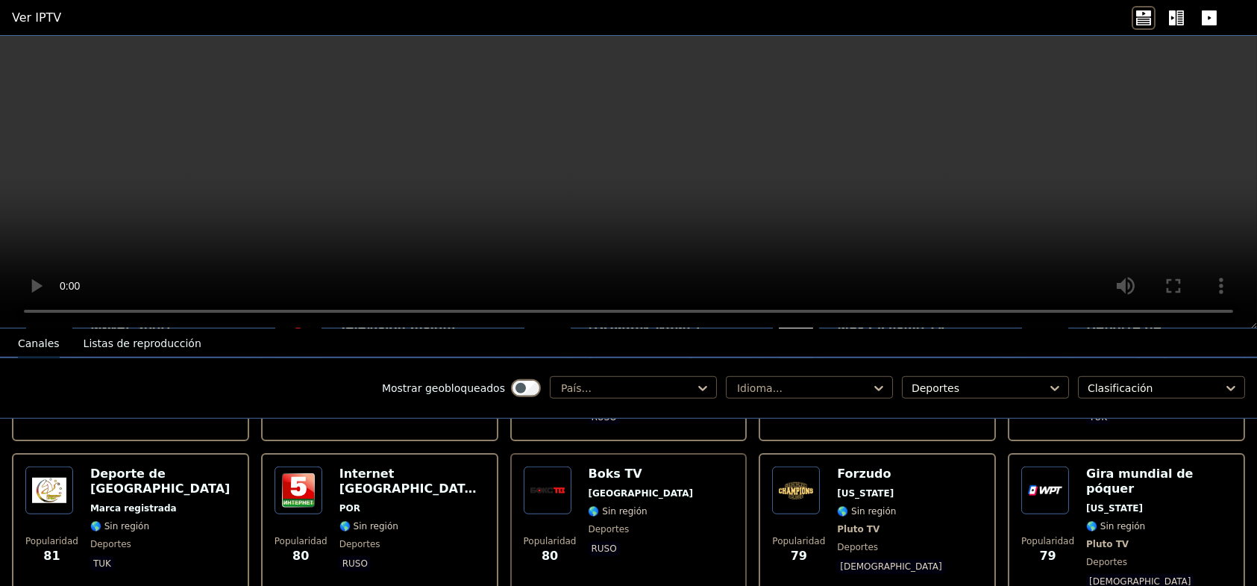
click at [533, 466] on img at bounding box center [548, 490] width 48 height 48
click at [299, 466] on img at bounding box center [299, 490] width 48 height 48
click at [118, 539] on font "deportes" at bounding box center [110, 544] width 41 height 10
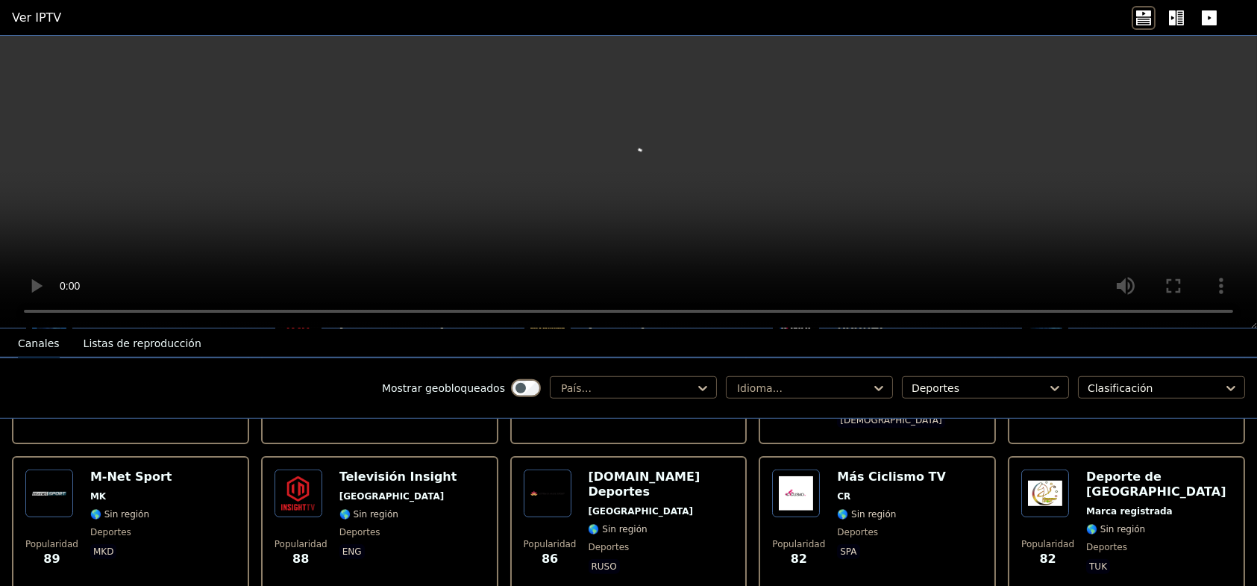
scroll to position [3062, 0]
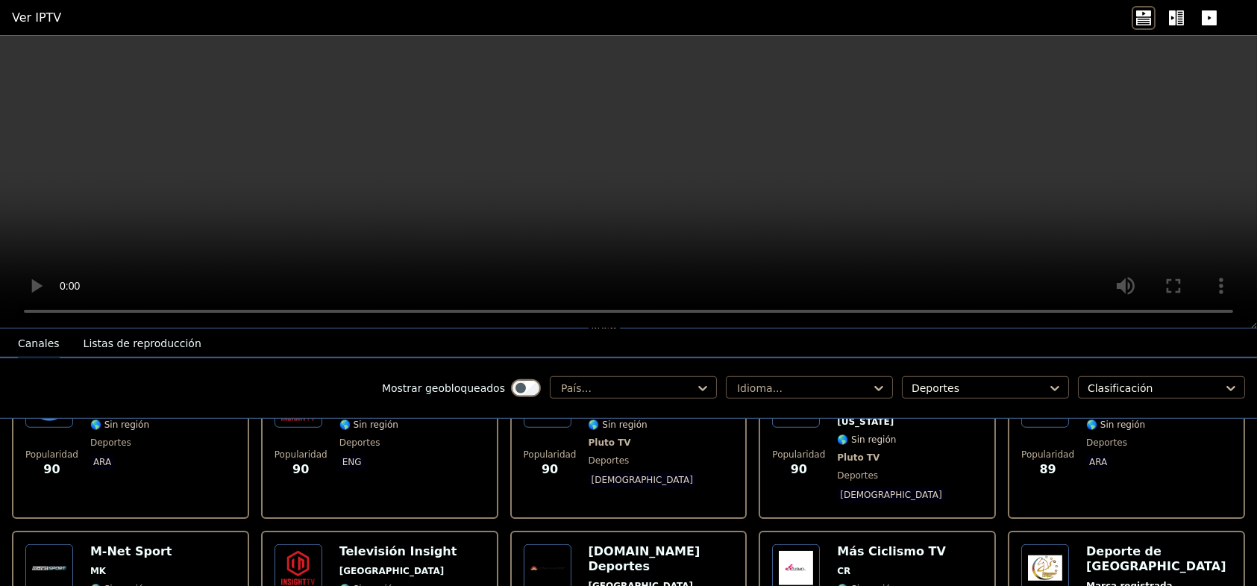
click at [137, 565] on span "MK" at bounding box center [131, 571] width 82 height 12
click at [149, 565] on span "MK" at bounding box center [131, 571] width 82 height 12
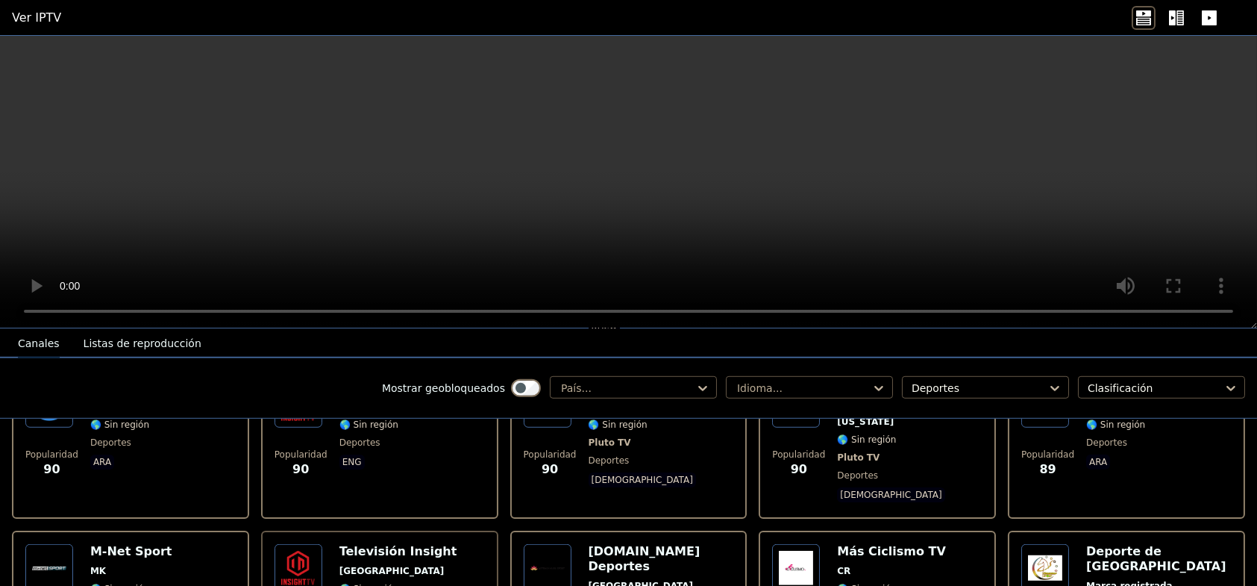
click at [772, 544] on img at bounding box center [796, 568] width 48 height 48
click at [786, 544] on img at bounding box center [796, 568] width 48 height 48
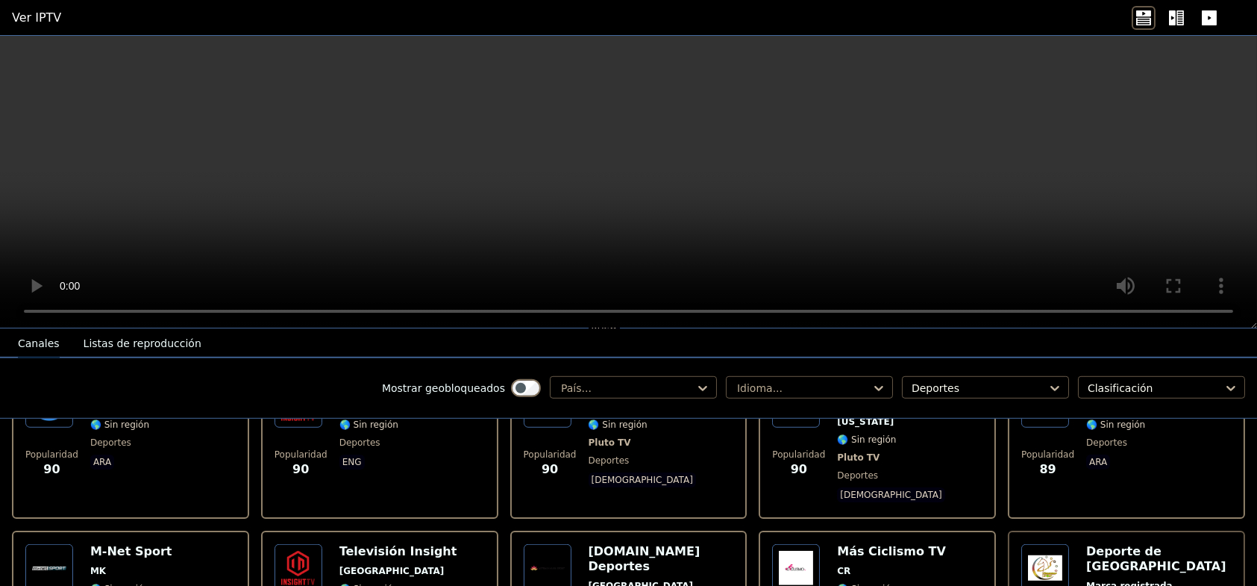
click at [1043, 544] on img at bounding box center [1045, 568] width 48 height 48
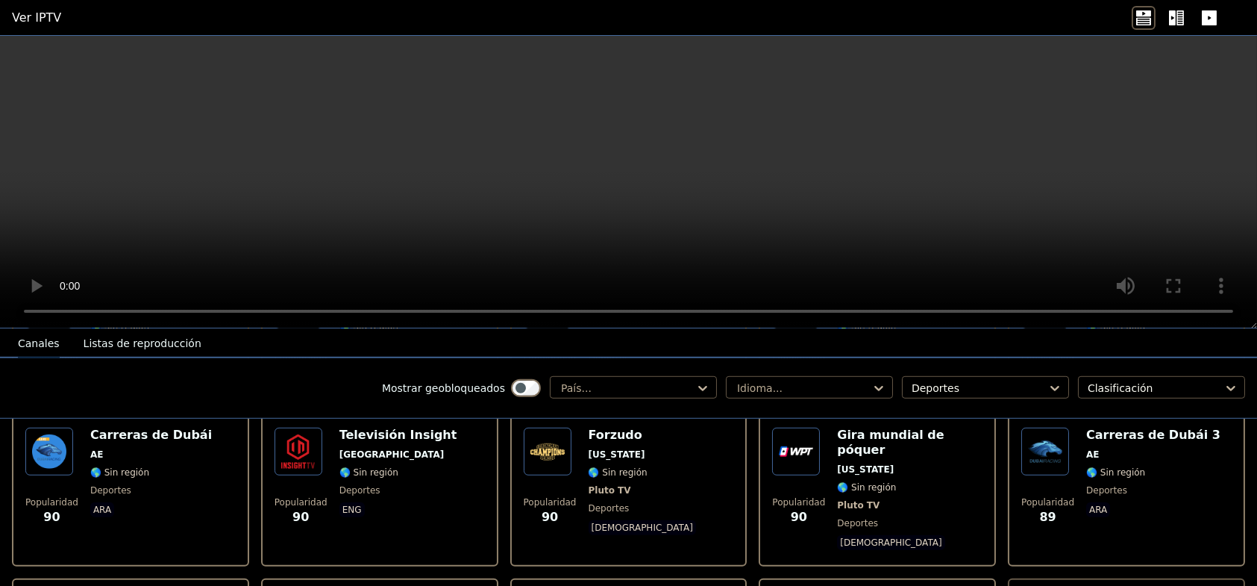
scroll to position [2988, 0]
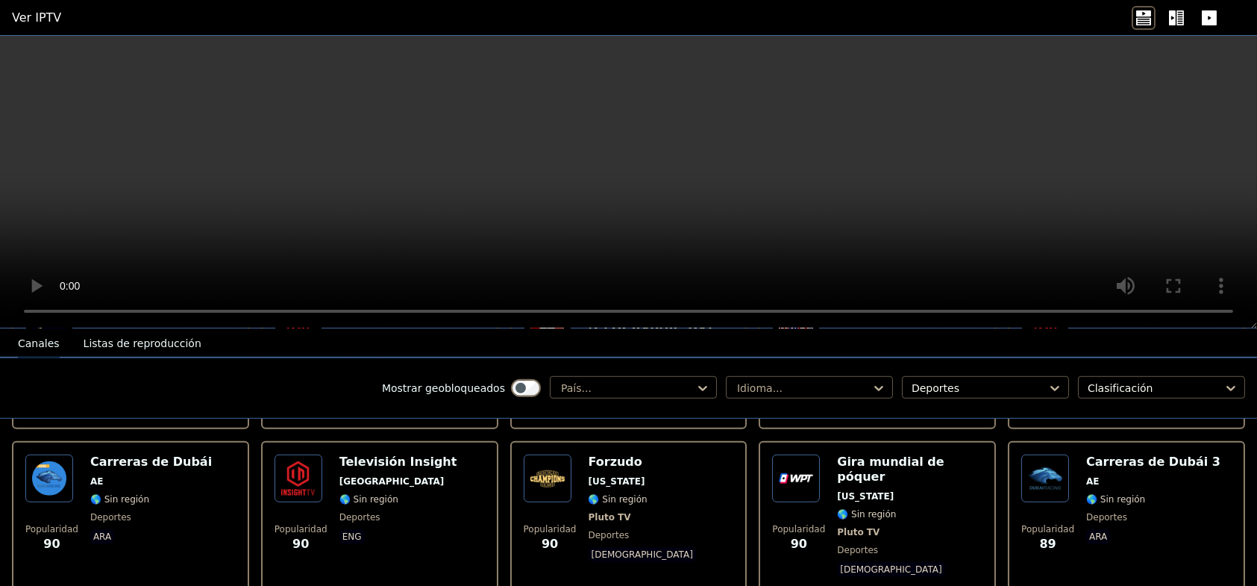
click at [1027, 454] on img at bounding box center [1045, 478] width 48 height 48
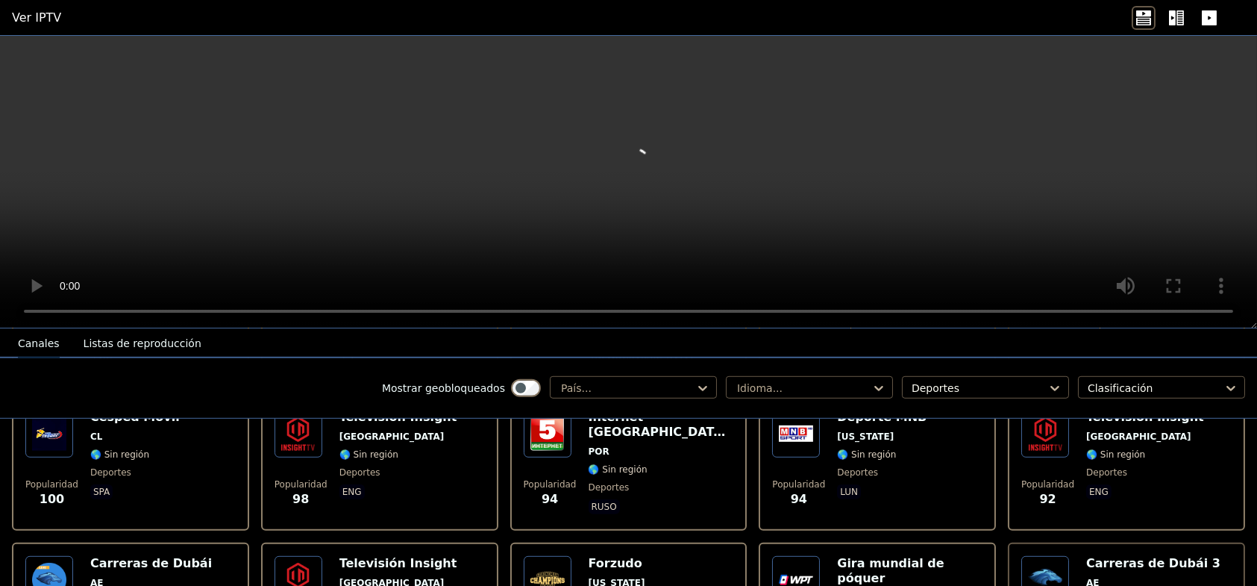
scroll to position [2913, 0]
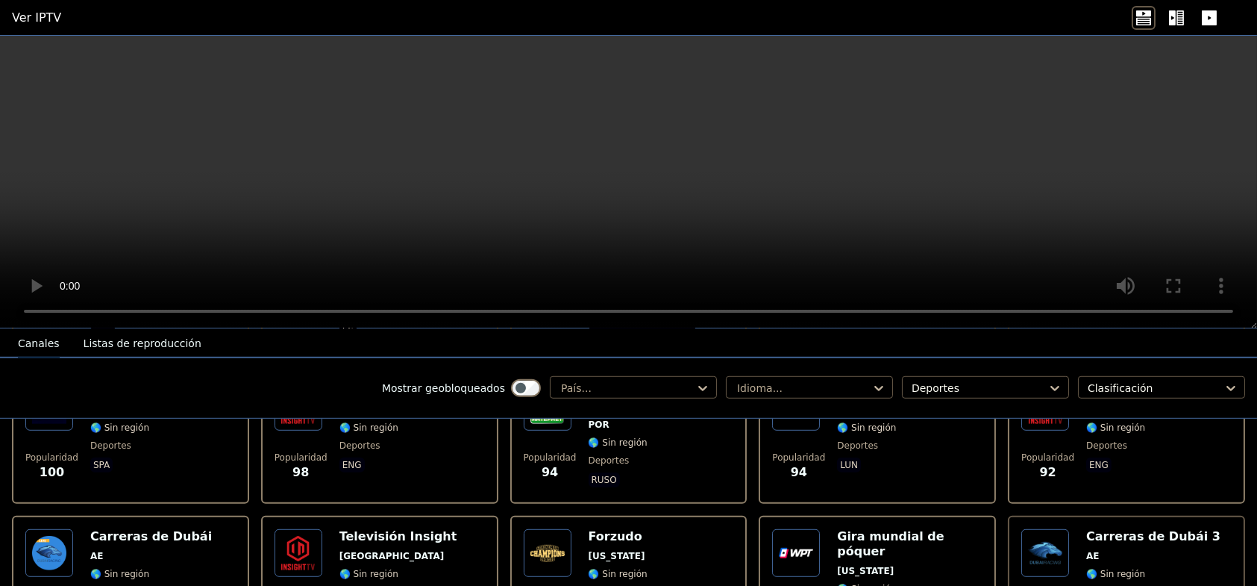
click at [852, 529] on div "Gira mundial de póquer Delaware 🌎 Sin región Pluto TV deportes Dios" at bounding box center [909, 591] width 145 height 125
click at [615, 529] on div "Forzudo Delaware 🌎 Sin región Pluto TV deportes Dios" at bounding box center [644, 591] width 110 height 125
copy font "egión"
click at [615, 529] on div "Forzudo Delaware 🌎 Sin región Pluto TV deportes Dios" at bounding box center [644, 591] width 110 height 125
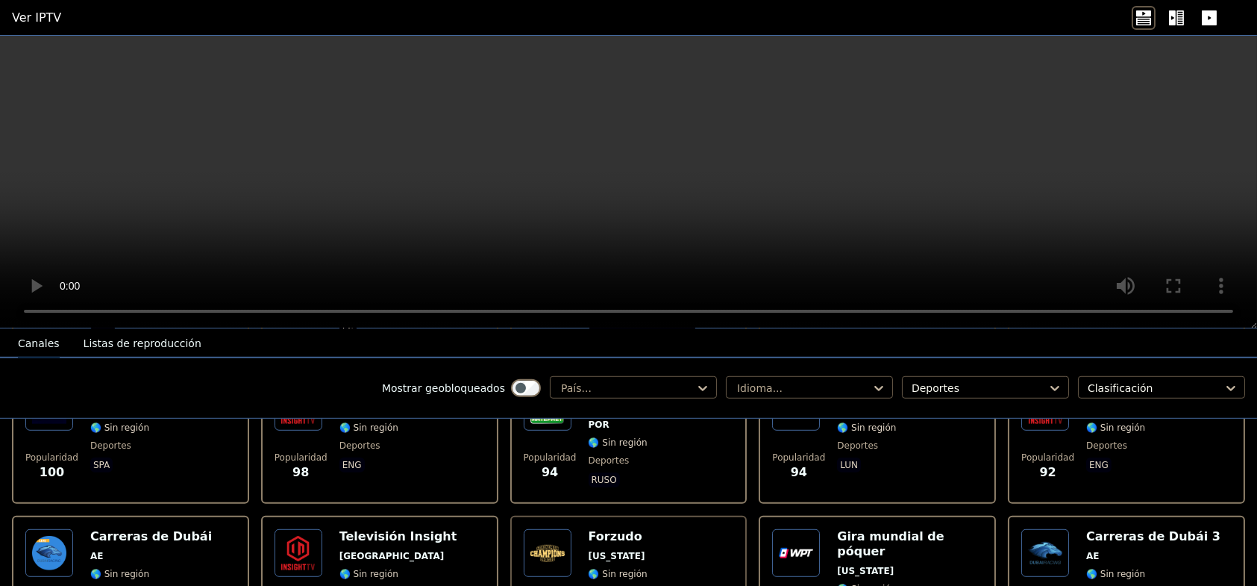
click at [431, 529] on div "Popularidad 90 Televisión Insight Países Bajos 🌎 Sin región deportes eng" at bounding box center [380, 591] width 210 height 125
click at [101, 529] on div "Carreras de Dubái AE 🌎 Sin región deportes ara" at bounding box center [151, 591] width 122 height 125
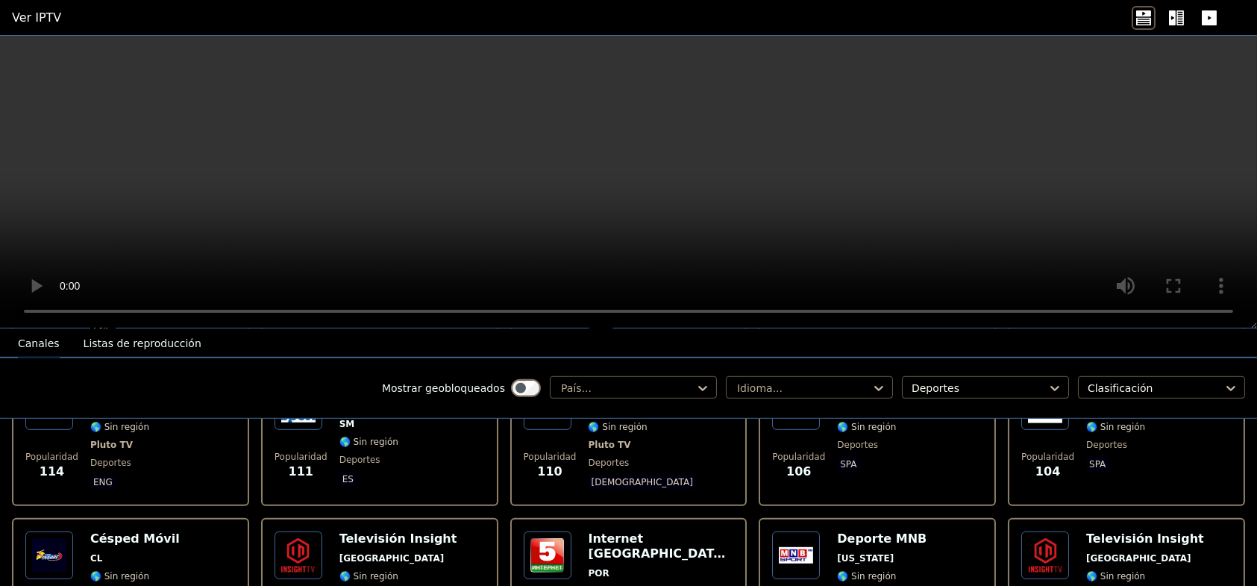
scroll to position [2764, 0]
click at [126, 532] on font "Césped Móvil" at bounding box center [135, 539] width 90 height 14
click at [366, 532] on font "Televisión Insight" at bounding box center [398, 539] width 118 height 14
click at [367, 532] on font "Televisión Insight" at bounding box center [398, 539] width 118 height 14
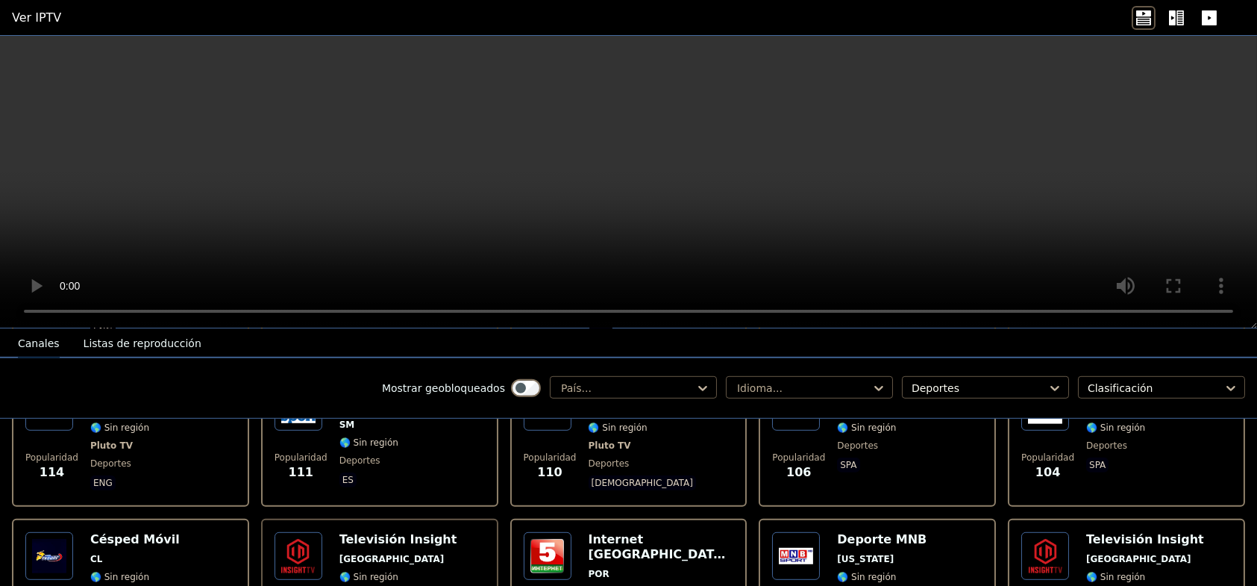
click at [589, 568] on font "POR" at bounding box center [599, 573] width 21 height 10
click at [596, 532] on font "Internet Bielorrusia-5" at bounding box center [665, 546] width 153 height 29
copy font "Internet"
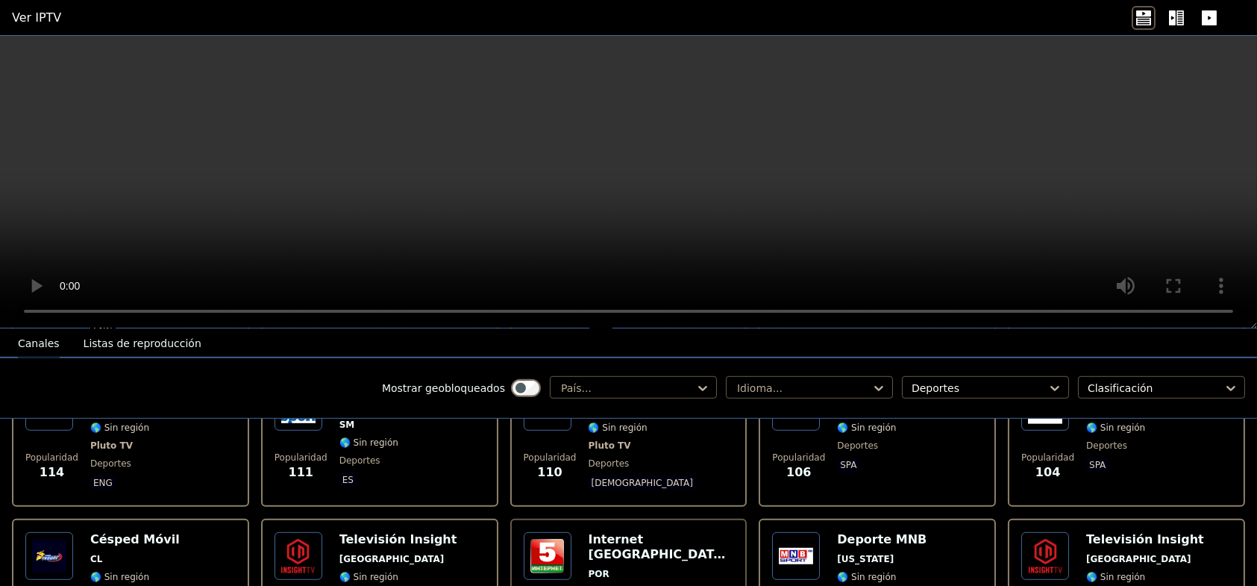
click at [536, 532] on img at bounding box center [548, 556] width 48 height 48
click at [840, 571] on font "🌎 Sin región" at bounding box center [866, 576] width 59 height 10
click at [802, 532] on img at bounding box center [796, 556] width 48 height 48
click at [797, 532] on img at bounding box center [796, 556] width 48 height 48
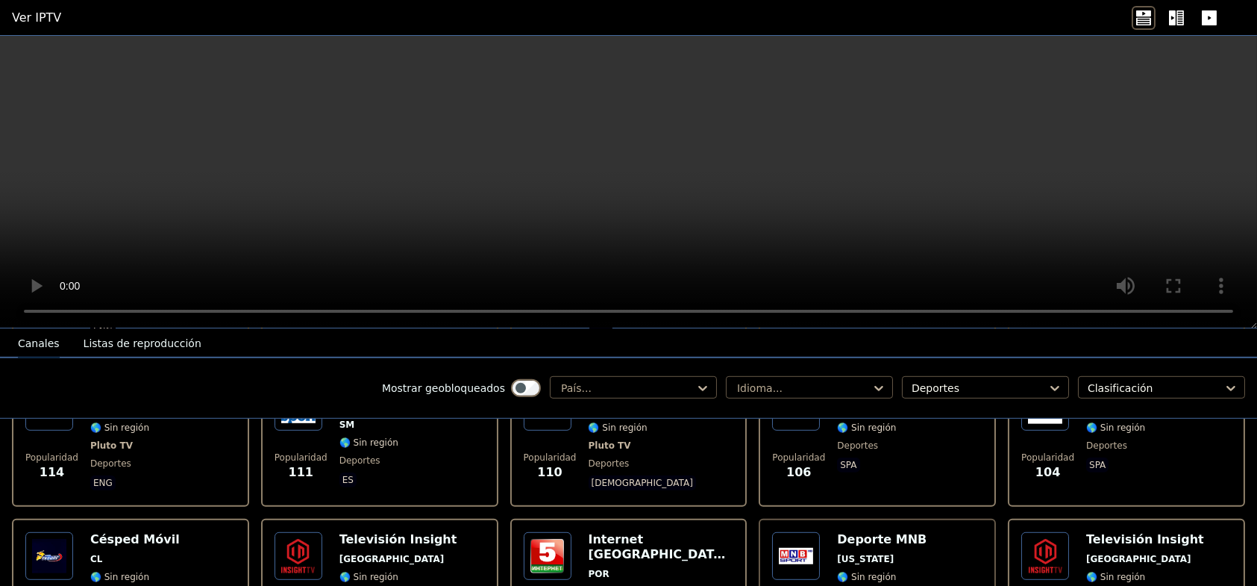
click at [1029, 532] on img at bounding box center [1045, 556] width 48 height 48
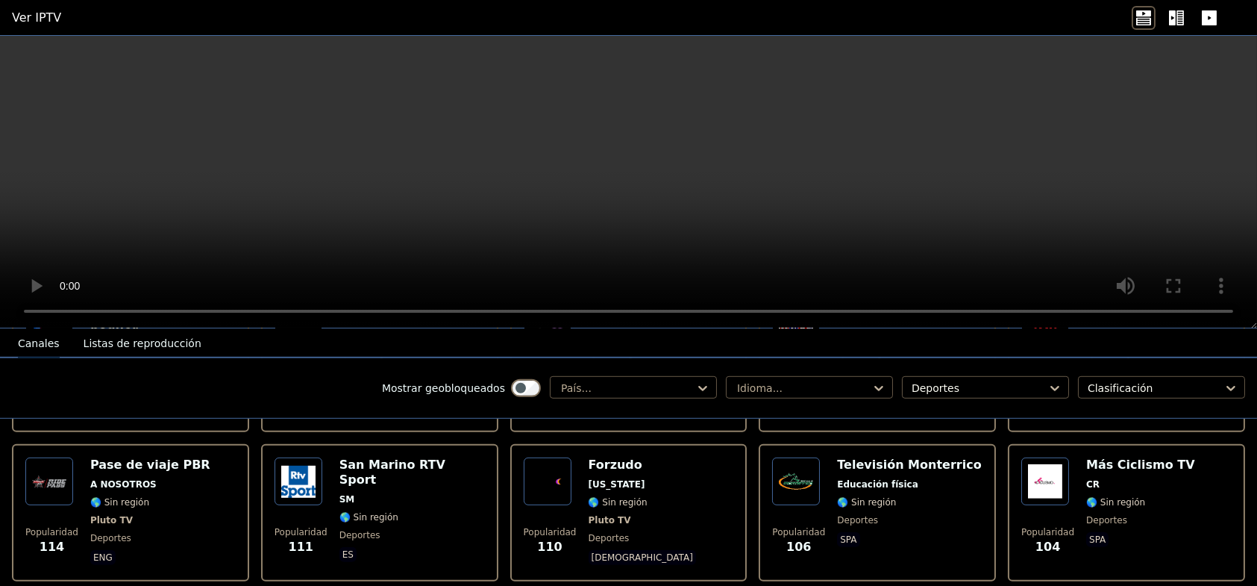
scroll to position [2615, 0]
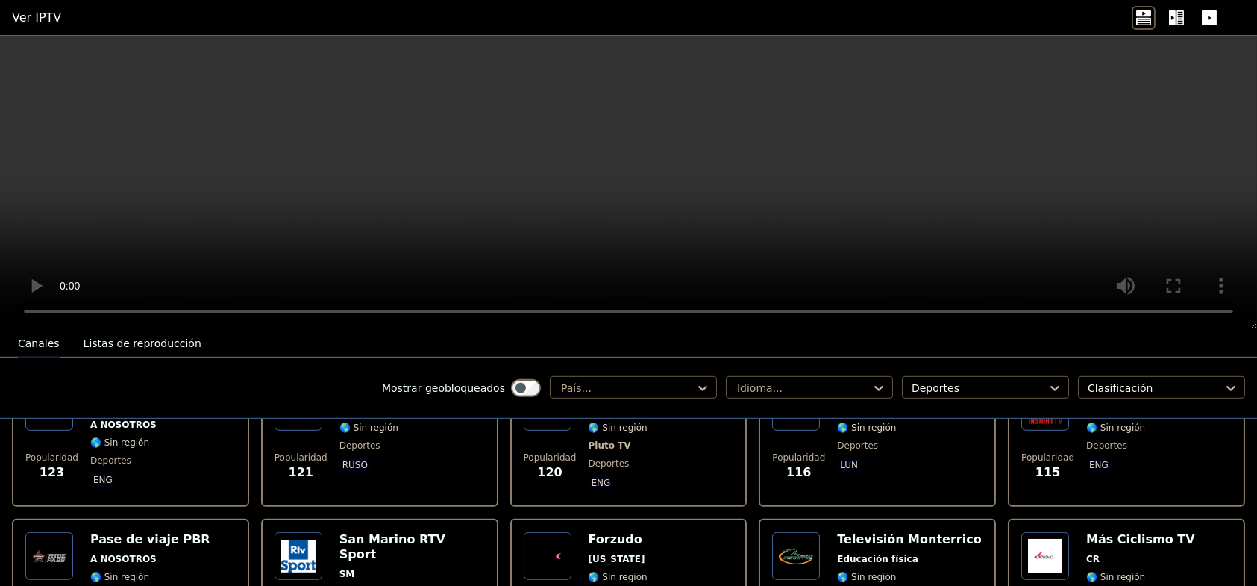
click at [1047, 532] on img at bounding box center [1045, 556] width 48 height 48
click at [856, 532] on font "Televisión Monterrico" at bounding box center [909, 539] width 144 height 14
click at [792, 532] on img at bounding box center [796, 556] width 48 height 48
click at [524, 532] on img at bounding box center [548, 556] width 48 height 48
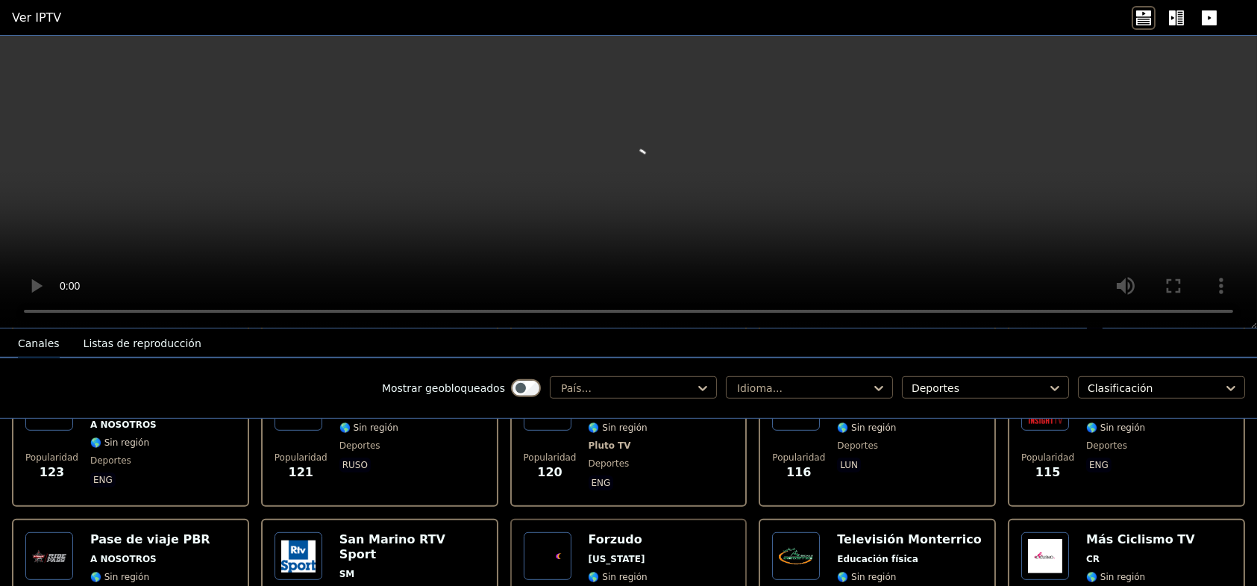
click at [524, 532] on img at bounding box center [548, 556] width 48 height 48
click at [374, 568] on span "SM" at bounding box center [411, 574] width 145 height 12
click at [163, 532] on font "Pase de viaje PBR" at bounding box center [150, 539] width 120 height 14
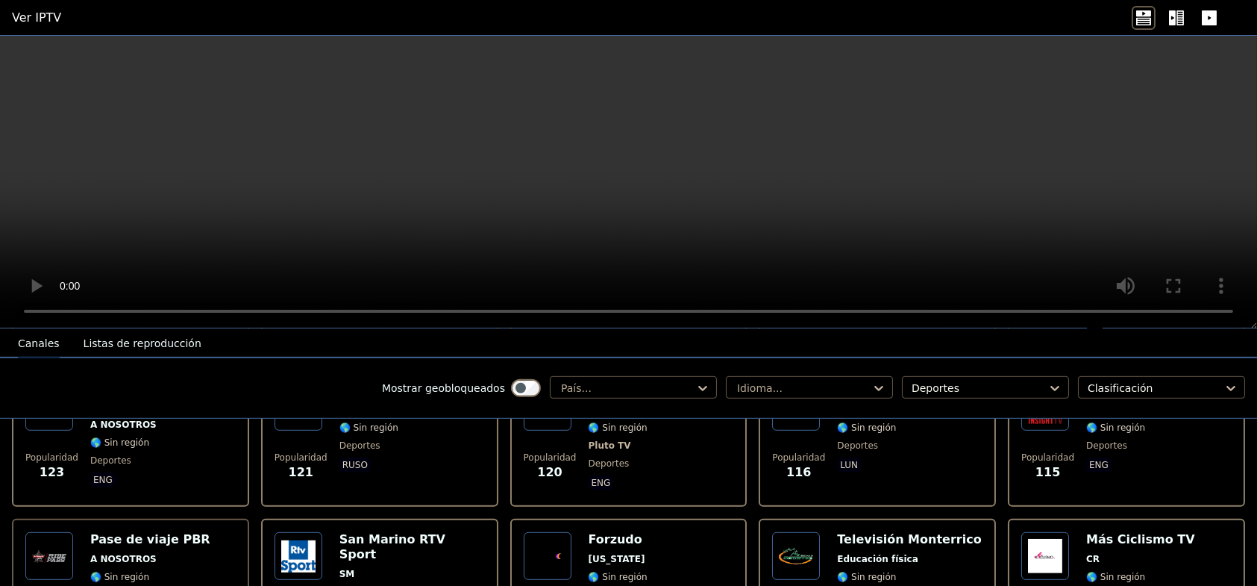
click at [57, 532] on img at bounding box center [49, 556] width 48 height 48
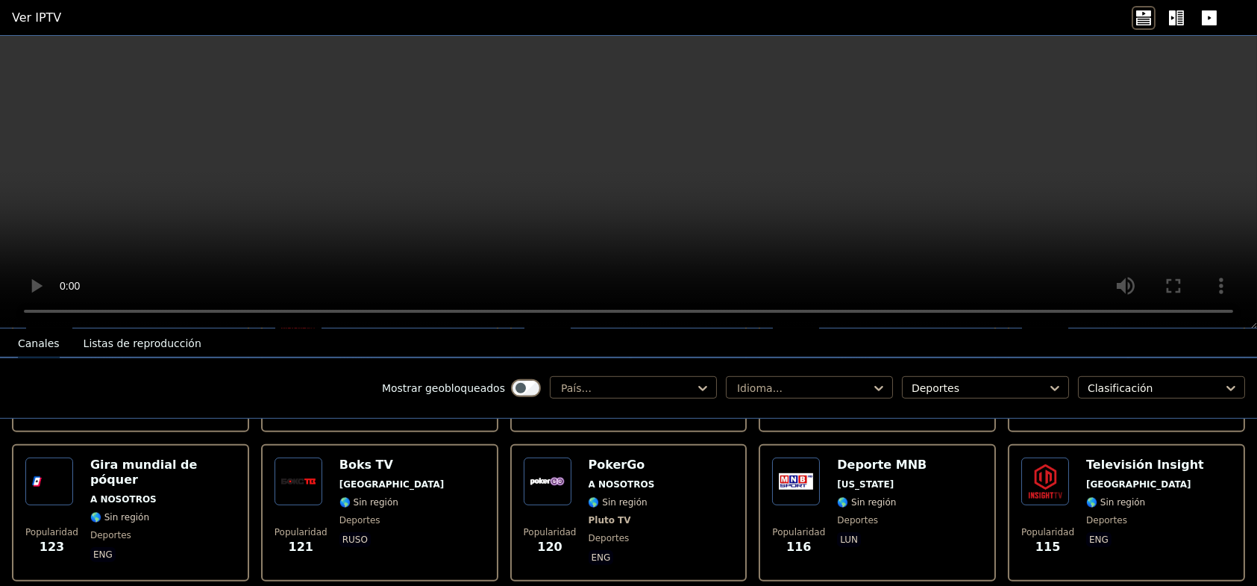
scroll to position [2466, 0]
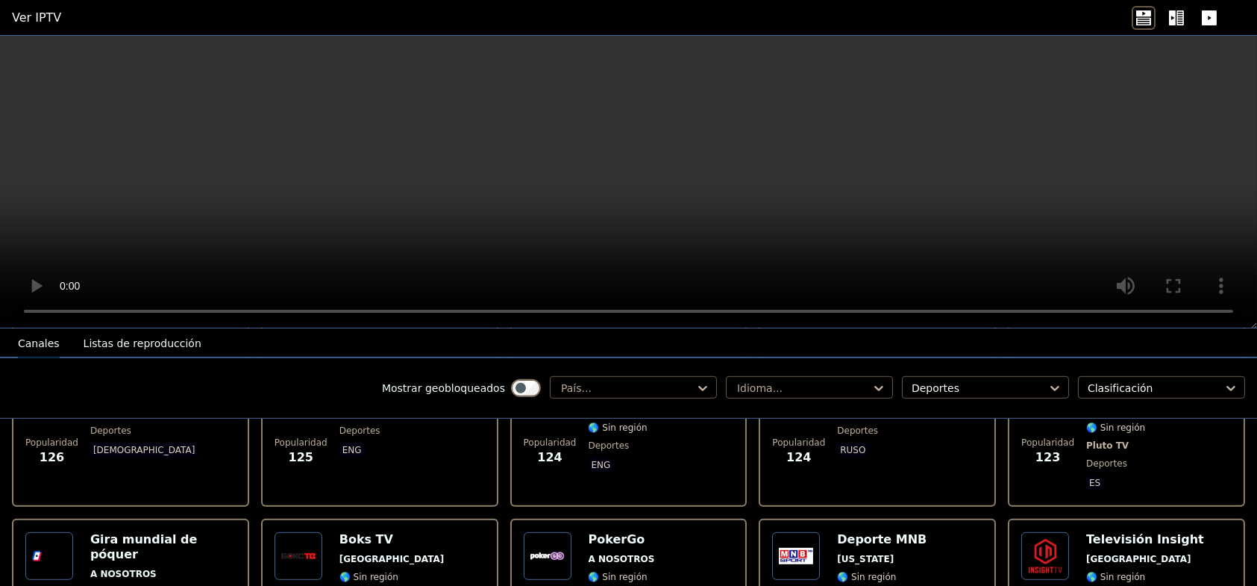
click at [307, 532] on img at bounding box center [299, 556] width 48 height 48
click at [810, 532] on img at bounding box center [796, 556] width 48 height 48
click at [1025, 532] on img at bounding box center [1045, 556] width 48 height 48
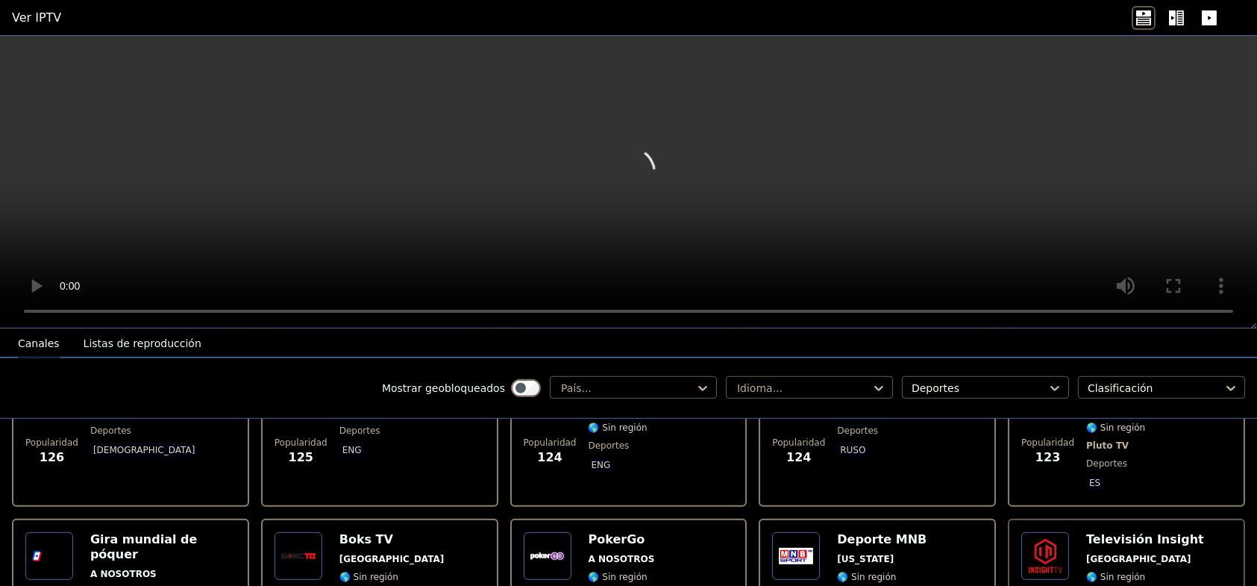
click at [1025, 532] on img at bounding box center [1045, 556] width 48 height 48
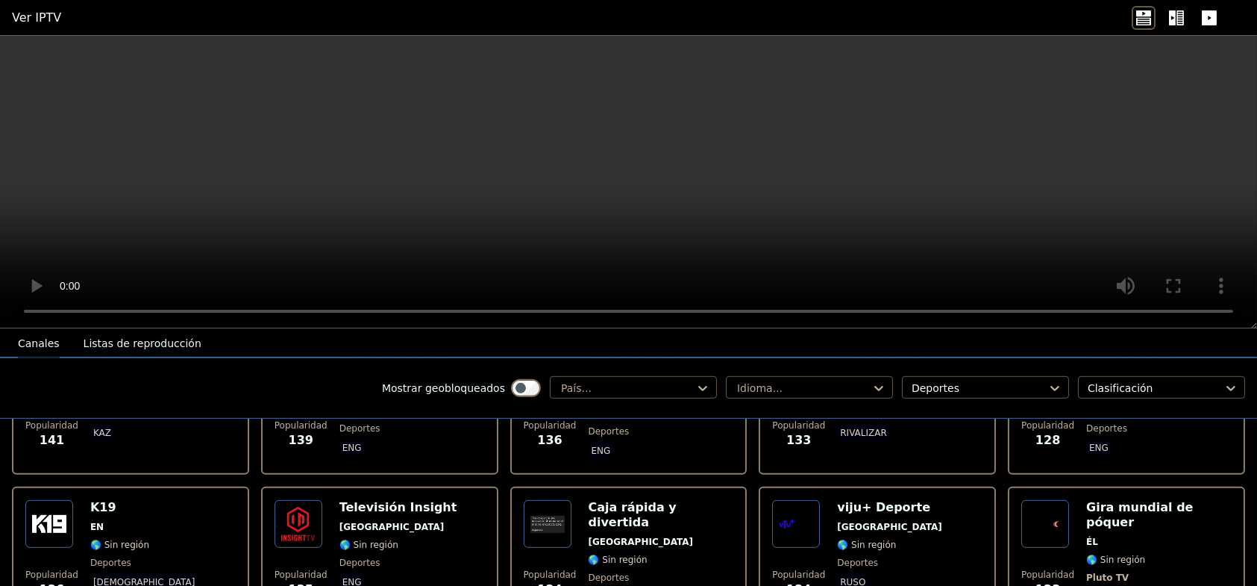
scroll to position [2316, 0]
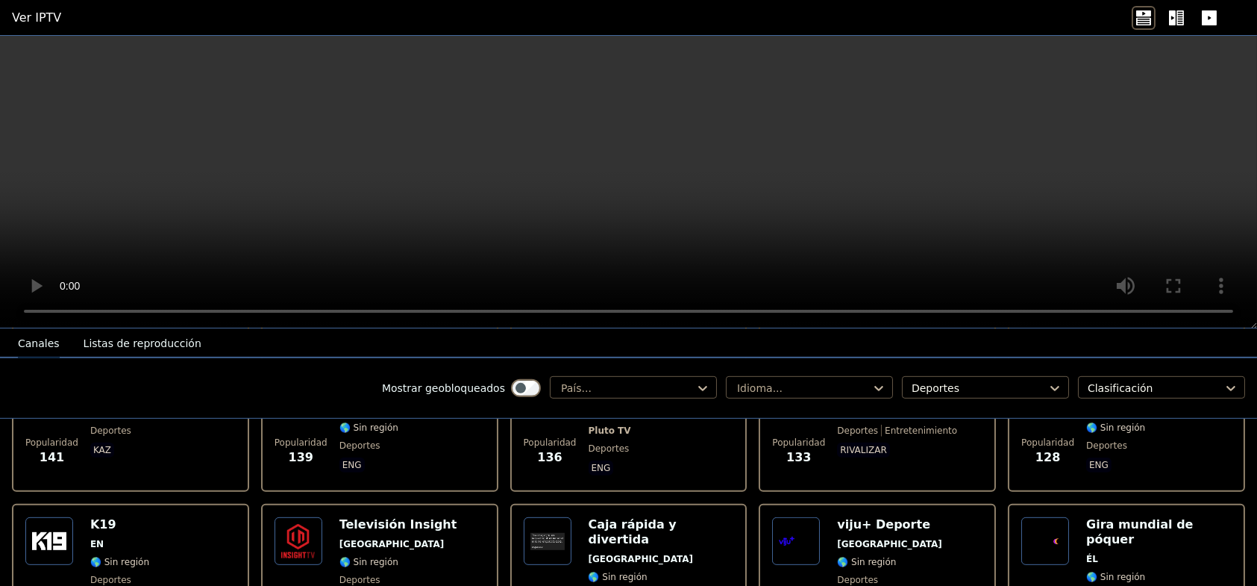
click at [783, 517] on img at bounding box center [796, 541] width 48 height 48
click at [556, 517] on img at bounding box center [548, 541] width 48 height 48
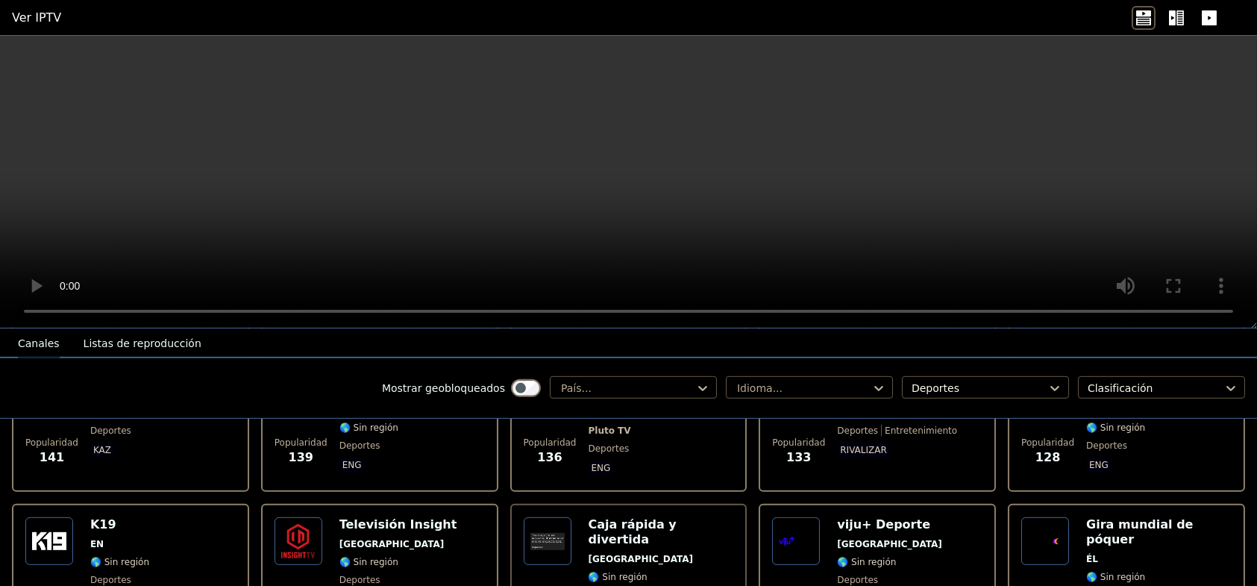
click at [302, 517] on img at bounding box center [299, 541] width 48 height 48
click at [62, 517] on img at bounding box center [49, 541] width 48 height 48
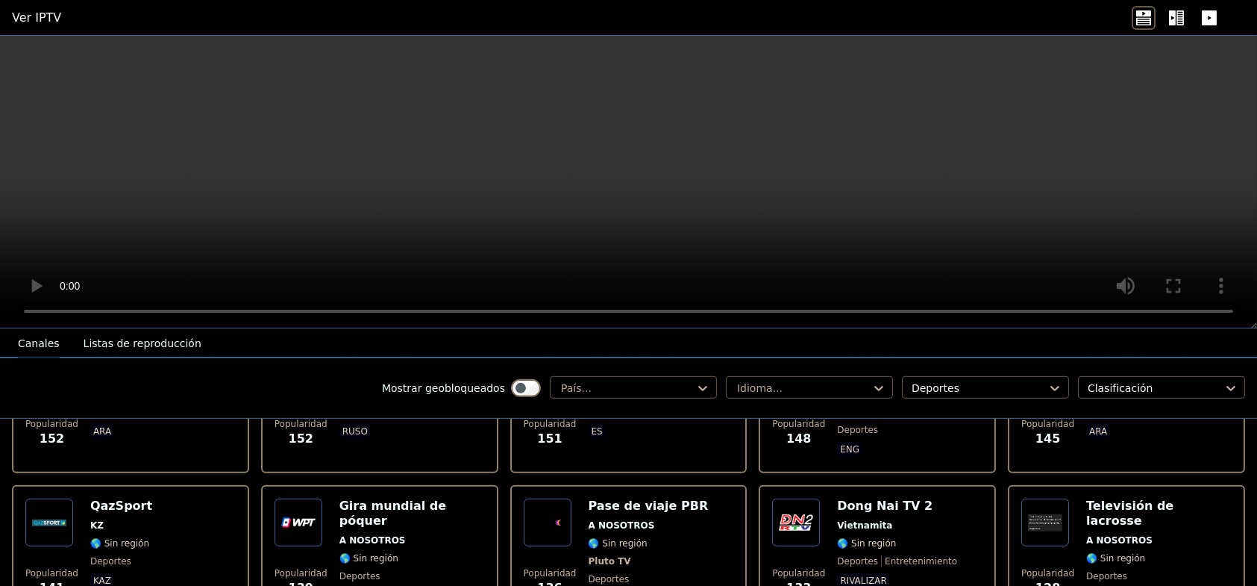
scroll to position [2167, 0]
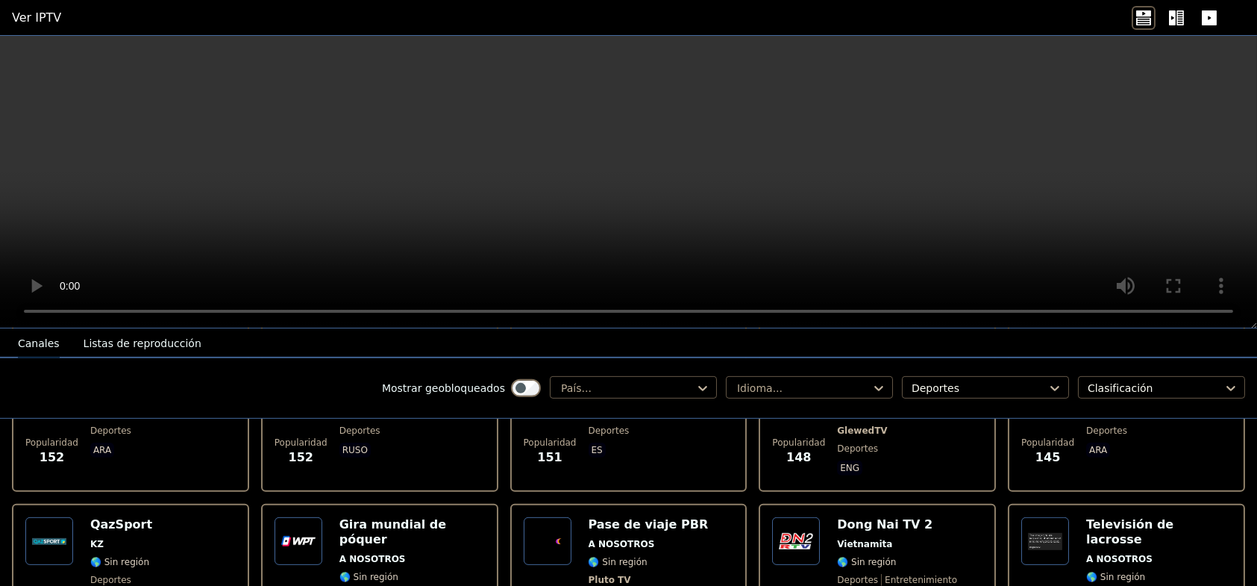
click at [1162, 517] on div "Televisión de lacrosse A NOSOTROS 🌎 Sin región deportes eng" at bounding box center [1158, 572] width 145 height 110
click at [1021, 517] on img at bounding box center [1045, 541] width 48 height 48
click at [772, 517] on img at bounding box center [796, 541] width 48 height 48
click at [787, 517] on img at bounding box center [796, 541] width 48 height 48
click at [535, 517] on img at bounding box center [548, 541] width 48 height 48
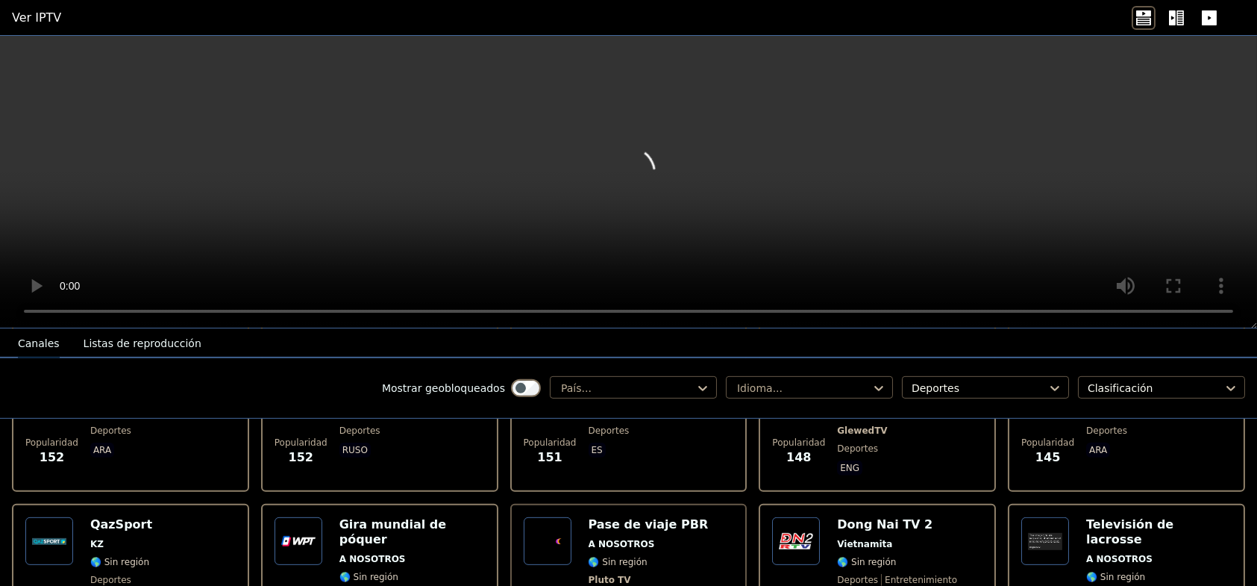
click at [534, 517] on img at bounding box center [548, 541] width 48 height 48
click at [283, 517] on img at bounding box center [299, 541] width 48 height 48
click at [60, 517] on img at bounding box center [49, 541] width 48 height 48
click at [90, 517] on div "QazSport KZ 🌎 Sin región deportes Kaz" at bounding box center [121, 572] width 62 height 110
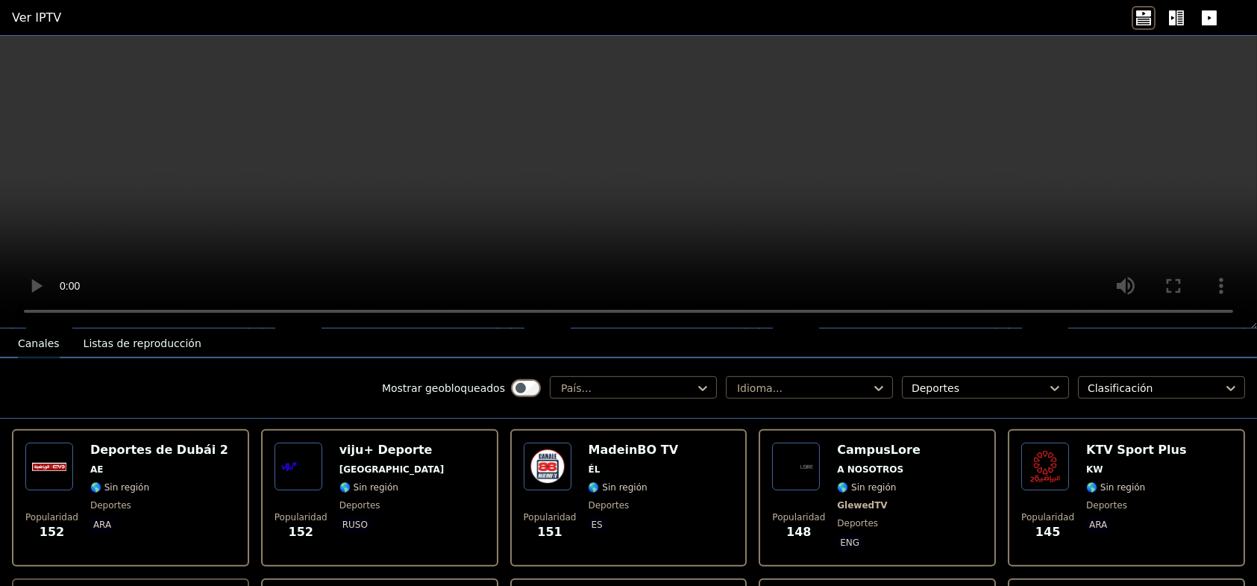
scroll to position [2018, 0]
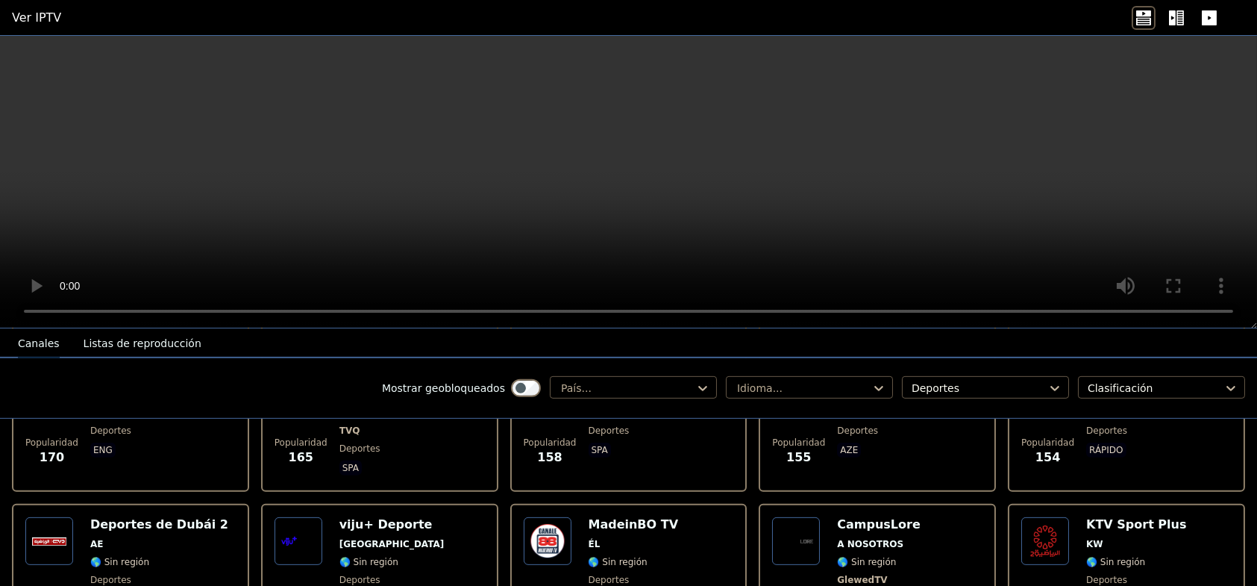
click at [143, 517] on div "Deportes de Dubái 2 AE 🌎 Sin región deportes ara" at bounding box center [159, 572] width 138 height 110
click at [300, 517] on img at bounding box center [299, 541] width 48 height 48
click at [557, 517] on img at bounding box center [548, 541] width 48 height 48
click at [798, 517] on img at bounding box center [796, 541] width 48 height 48
click at [1034, 517] on img at bounding box center [1045, 541] width 48 height 48
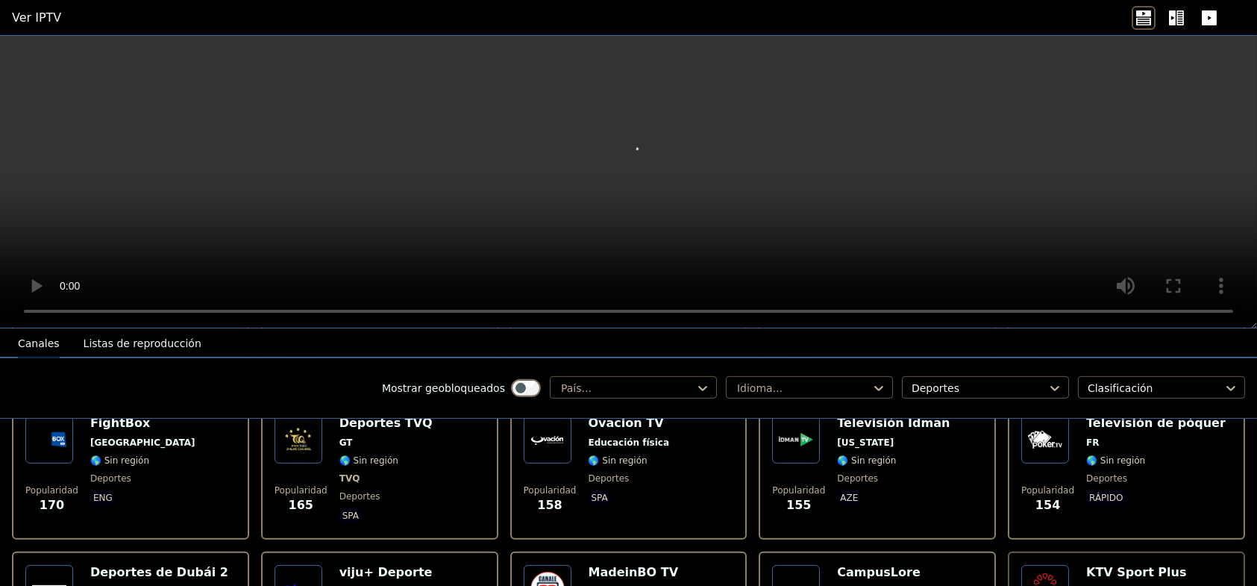
scroll to position [1943, 0]
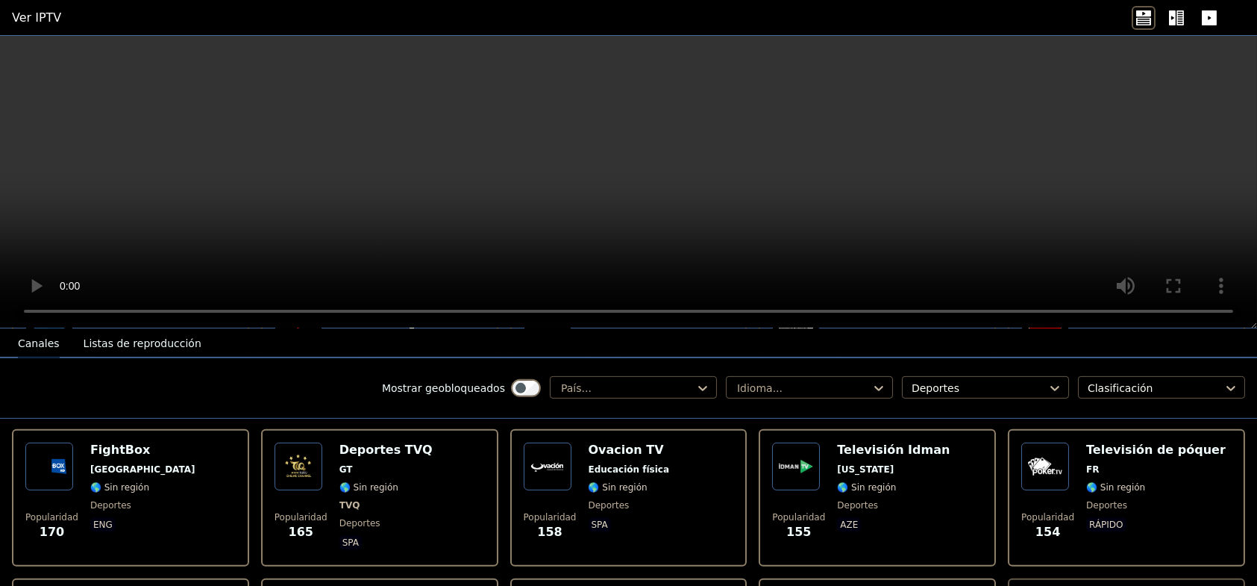
click at [1030, 456] on img at bounding box center [1045, 466] width 48 height 48
click at [784, 442] on img at bounding box center [796, 466] width 48 height 48
